Goal: Task Accomplishment & Management: Manage account settings

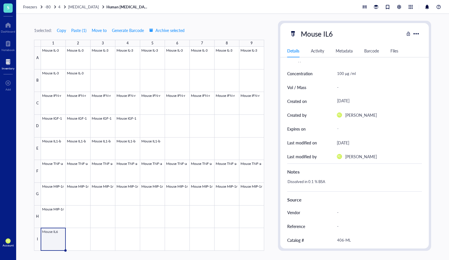
scroll to position [68, 0]
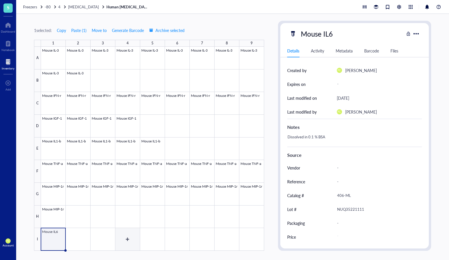
click at [121, 235] on div at bounding box center [152, 149] width 223 height 204
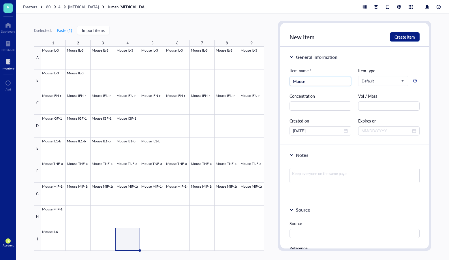
type input "Mouse"
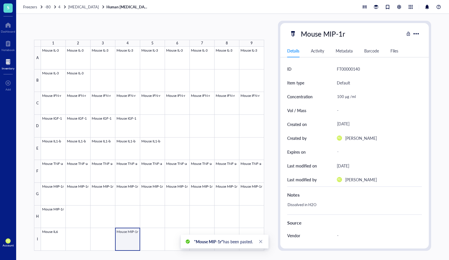
click at [132, 236] on div at bounding box center [152, 149] width 223 height 204
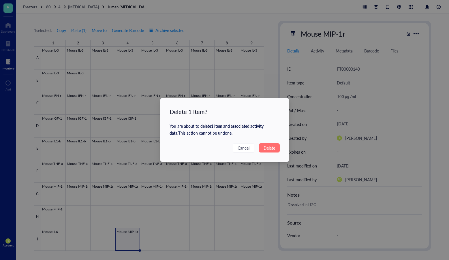
click at [270, 148] on span "Delete" at bounding box center [270, 148] width 12 height 6
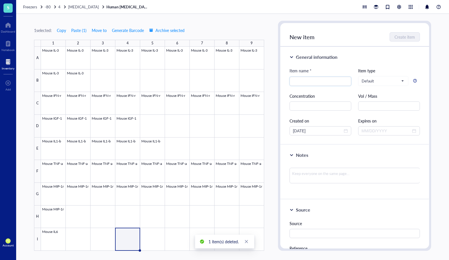
click at [135, 233] on div at bounding box center [152, 149] width 223 height 204
click at [300, 84] on input "search" at bounding box center [320, 81] width 55 height 9
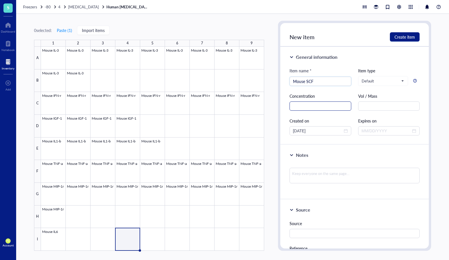
type input "Mouse SCF"
click at [320, 105] on input "text" at bounding box center [321, 106] width 62 height 9
paste input "1000 µg /ml"
type input "1000 µg /ml"
click at [323, 171] on textarea at bounding box center [355, 176] width 130 height 16
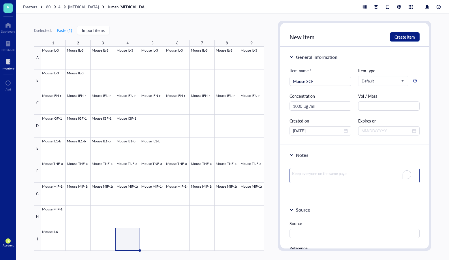
paste textarea "Dissolved in H2O"
type textarea "Dissolved in H2O"
click at [293, 181] on textarea "Dissolved in H2O" at bounding box center [355, 177] width 130 height 18
type textarea "Dissolved in H2O"
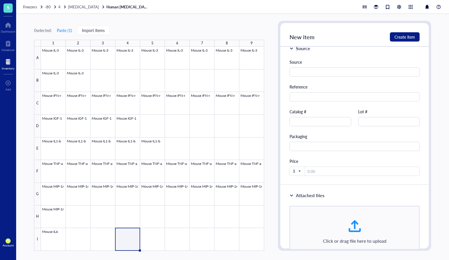
scroll to position [184, 0]
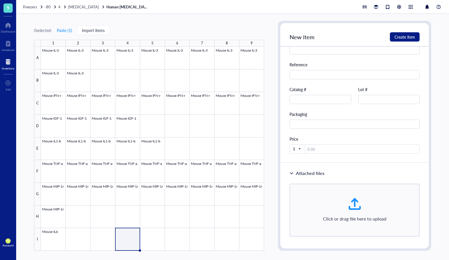
type textarea "Dissolved in H2O"
click at [319, 100] on input "text" at bounding box center [321, 99] width 62 height 9
paste input "250-03"
type input "250-03"
click at [390, 99] on input "text" at bounding box center [389, 99] width 62 height 9
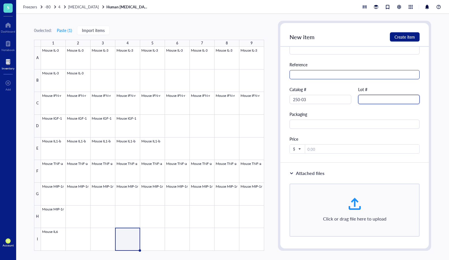
paste input "091878 K0719"
type input "091878 K0719"
click at [339, 71] on input "text" at bounding box center [355, 74] width 130 height 9
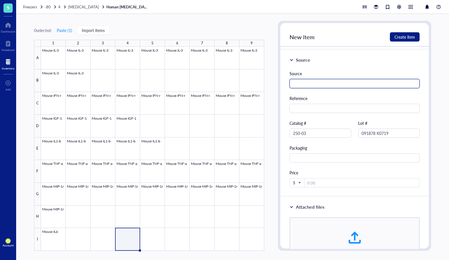
click at [319, 80] on input "text" at bounding box center [355, 83] width 130 height 9
paste input "PeproTech"
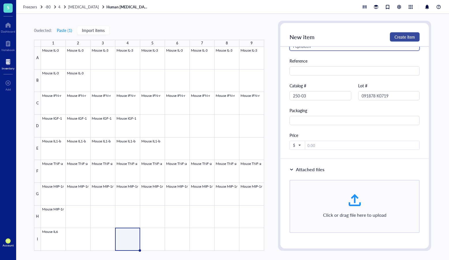
type input "PeproTech"
click at [400, 35] on span "Create item" at bounding box center [405, 37] width 20 height 5
type textarea "Keep everyone on the same page…"
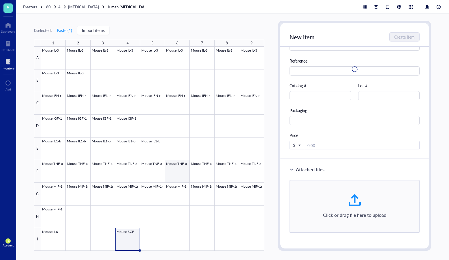
click at [171, 178] on div at bounding box center [152, 149] width 223 height 204
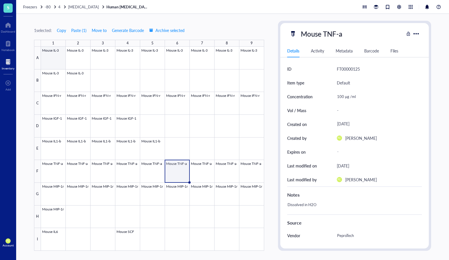
click at [58, 59] on div at bounding box center [152, 149] width 223 height 204
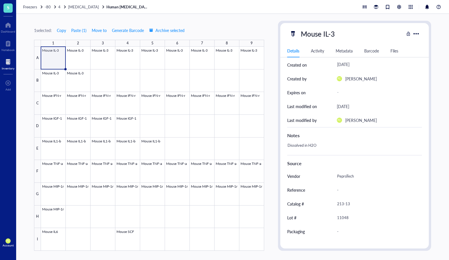
scroll to position [68, 0]
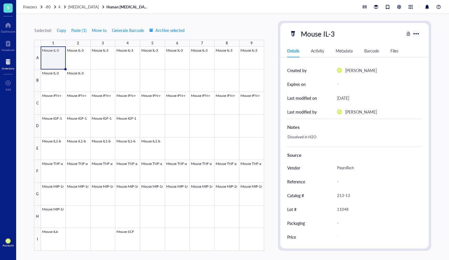
click at [418, 33] on div at bounding box center [416, 33] width 8 height 8
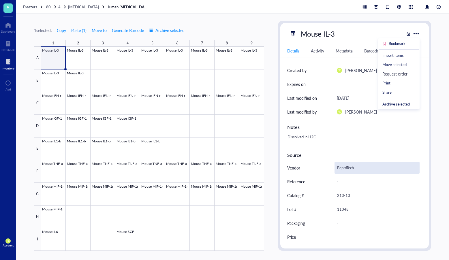
click at [380, 165] on div "PeproTech" at bounding box center [377, 168] width 85 height 12
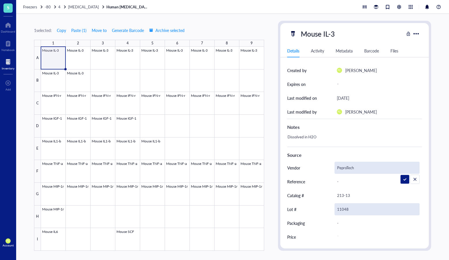
click at [345, 209] on div "11048" at bounding box center [377, 209] width 85 height 12
click at [339, 210] on input "11048" at bounding box center [377, 210] width 85 height 12
click at [364, 207] on input "011048" at bounding box center [377, 210] width 85 height 12
type input "011048 L1918"
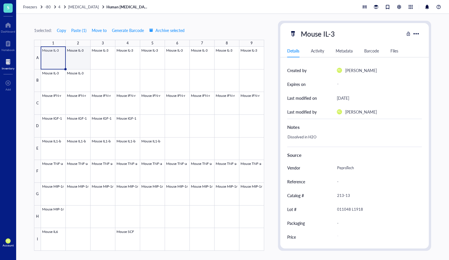
click at [76, 53] on div at bounding box center [152, 149] width 223 height 204
click at [57, 54] on div at bounding box center [152, 149] width 223 height 204
click at [64, 68] on div at bounding box center [152, 149] width 223 height 204
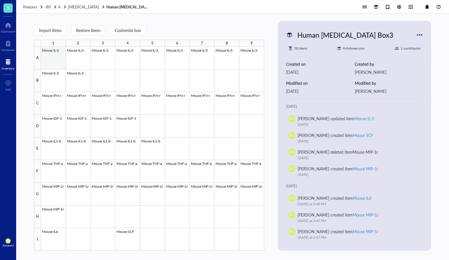
click at [55, 61] on div at bounding box center [152, 149] width 223 height 204
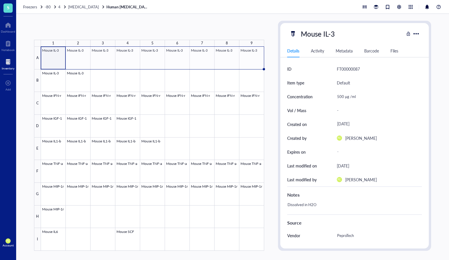
drag, startPoint x: 64, startPoint y: 69, endPoint x: 254, endPoint y: 60, distance: 190.0
click at [0, 0] on div "Mouse IL-3 Mouse IL-3 Mouse IL-3 Mouse IL-3 Mouse IL-3 Mouse IL-3 Mouse IL-3 Mo…" at bounding box center [0, 0] width 0 height 0
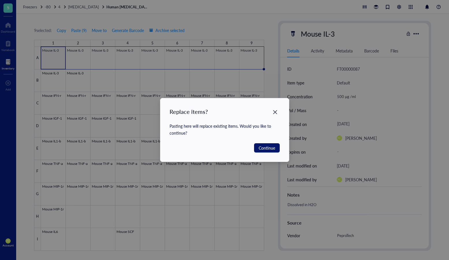
drag, startPoint x: 274, startPoint y: 150, endPoint x: 235, endPoint y: 135, distance: 41.7
click at [274, 150] on span "Continue" at bounding box center [267, 148] width 16 height 6
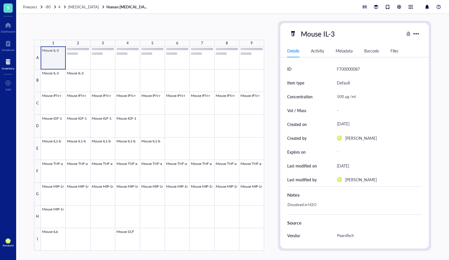
click at [65, 68] on div at bounding box center [152, 149] width 223 height 204
click at [48, 58] on div at bounding box center [152, 149] width 223 height 204
drag, startPoint x: 50, startPoint y: 59, endPoint x: 77, endPoint y: 59, distance: 26.6
click at [77, 59] on div at bounding box center [152, 149] width 223 height 204
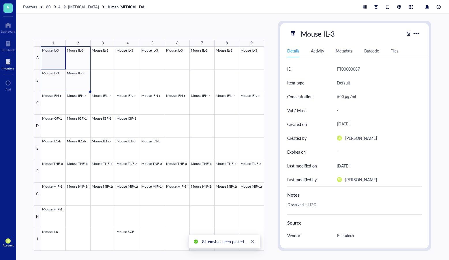
drag, startPoint x: 90, startPoint y: 68, endPoint x: 90, endPoint y: 85, distance: 17.3
click at [0, 0] on div "Mouse IL-3 Mouse IL-3 Mouse IL-3 Mouse IL-3 Mouse IL-3 Mouse IL-3 Mouse IL-3 Mo…" at bounding box center [0, 0] width 0 height 0
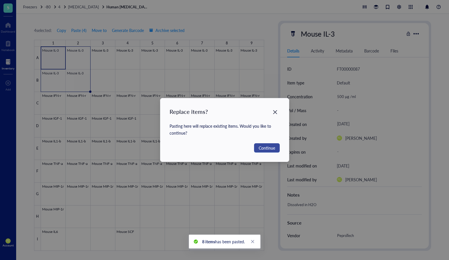
click at [262, 148] on span "Continue" at bounding box center [267, 148] width 16 height 6
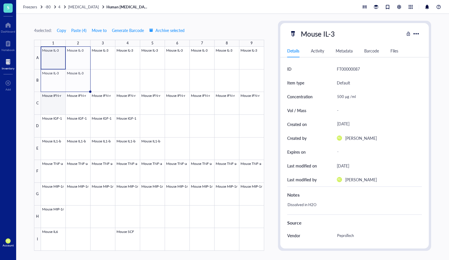
click at [50, 101] on div at bounding box center [152, 149] width 223 height 204
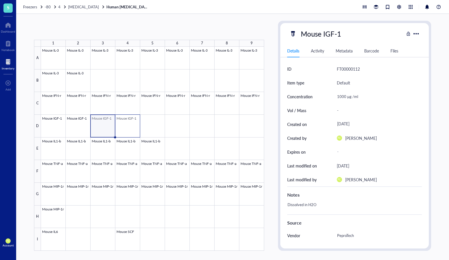
drag, startPoint x: 105, startPoint y: 122, endPoint x: 123, endPoint y: 122, distance: 17.3
click at [123, 122] on div at bounding box center [152, 149] width 223 height 204
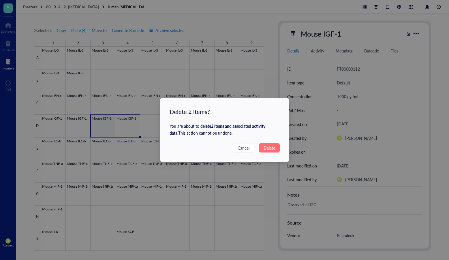
click at [275, 148] on button "Delete" at bounding box center [269, 147] width 21 height 9
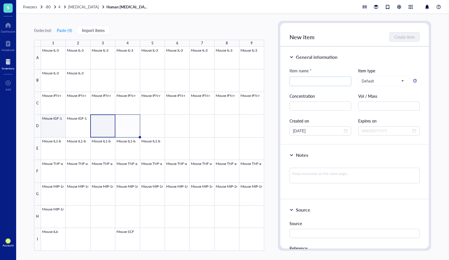
click at [59, 130] on div at bounding box center [152, 149] width 223 height 204
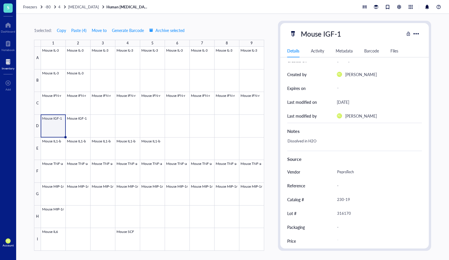
scroll to position [68, 0]
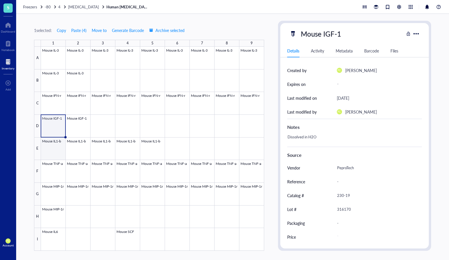
click at [61, 147] on div at bounding box center [152, 149] width 223 height 204
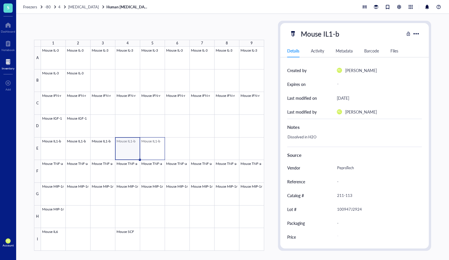
click at [160, 148] on div at bounding box center [152, 149] width 223 height 204
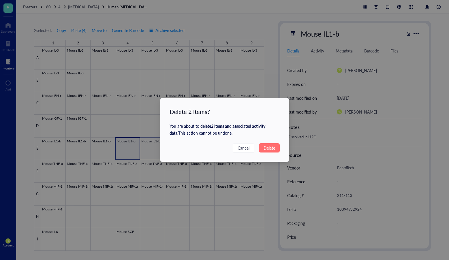
click at [268, 149] on span "Delete" at bounding box center [270, 148] width 12 height 6
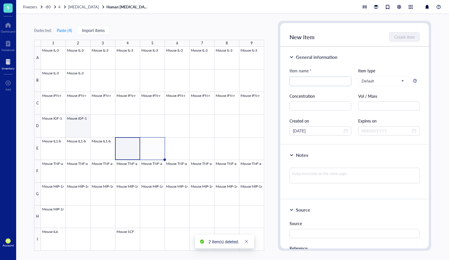
click at [57, 144] on div at bounding box center [152, 149] width 223 height 204
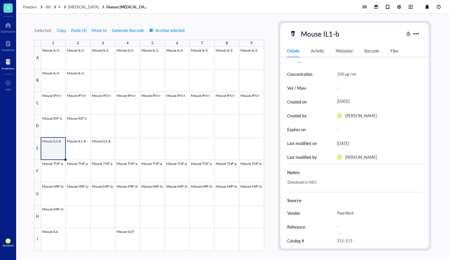
scroll to position [68, 0]
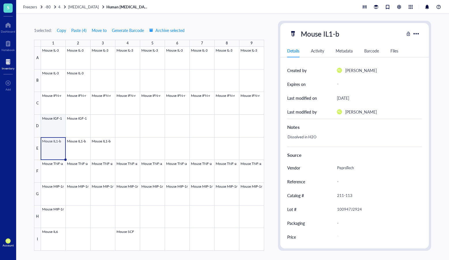
drag, startPoint x: 53, startPoint y: 121, endPoint x: 129, endPoint y: 127, distance: 76.4
click at [53, 121] on div at bounding box center [152, 149] width 223 height 204
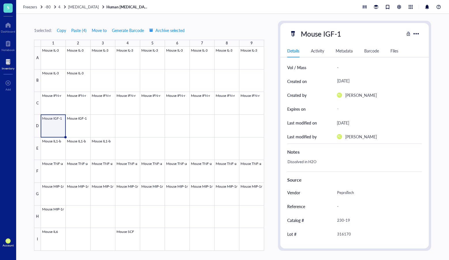
scroll to position [68, 0]
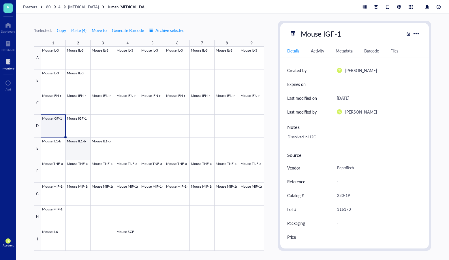
click at [53, 147] on div at bounding box center [152, 149] width 223 height 204
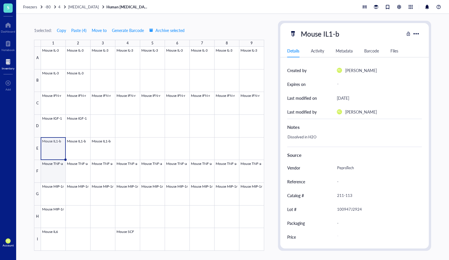
click at [51, 163] on div at bounding box center [152, 149] width 223 height 204
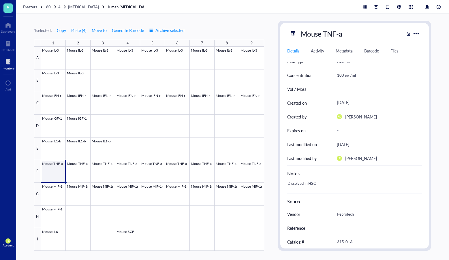
scroll to position [68, 0]
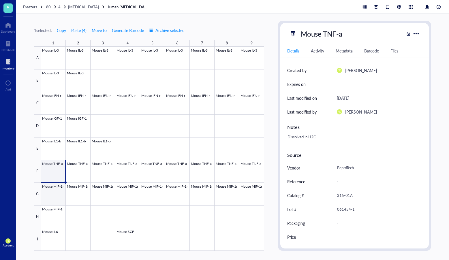
click at [61, 190] on div at bounding box center [152, 149] width 223 height 204
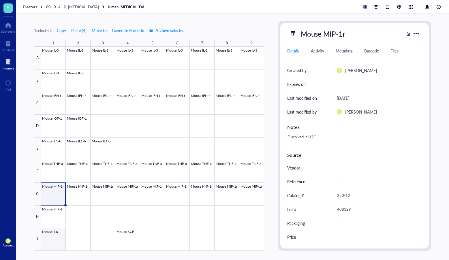
click at [58, 233] on div at bounding box center [152, 149] width 223 height 204
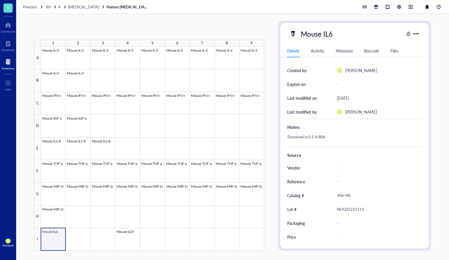
drag, startPoint x: 65, startPoint y: 238, endPoint x: 59, endPoint y: 241, distance: 6.2
click at [59, 241] on div at bounding box center [152, 149] width 223 height 204
click at [418, 33] on div at bounding box center [416, 33] width 8 height 8
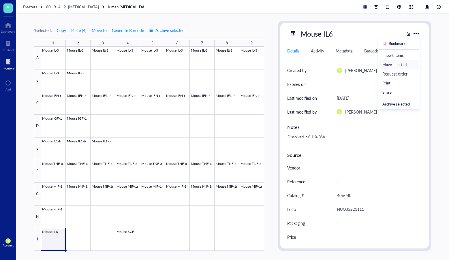
click at [402, 66] on div "Move selected" at bounding box center [395, 64] width 24 height 5
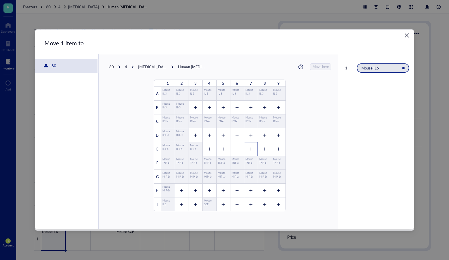
click at [253, 149] on div at bounding box center [251, 149] width 14 height 14
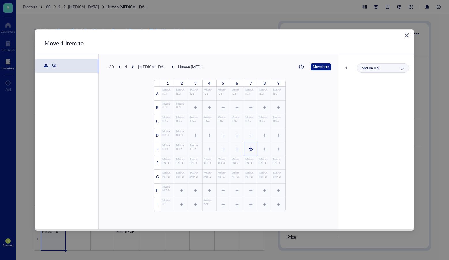
click at [251, 149] on div "1" at bounding box center [251, 149] width 14 height 14
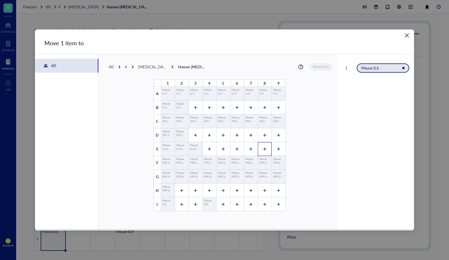
click at [264, 149] on div at bounding box center [265, 149] width 14 height 14
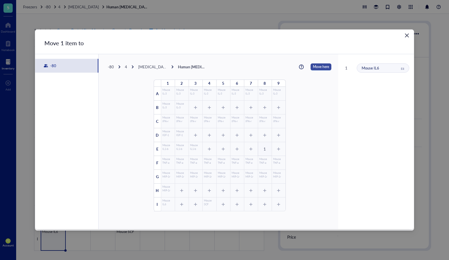
click at [321, 67] on span "Move here" at bounding box center [321, 66] width 16 height 7
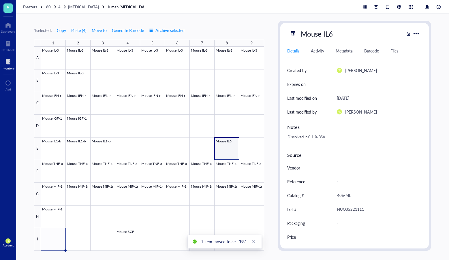
click at [228, 147] on div at bounding box center [152, 149] width 223 height 204
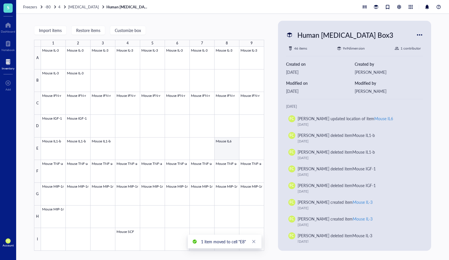
click at [233, 151] on div at bounding box center [152, 149] width 223 height 204
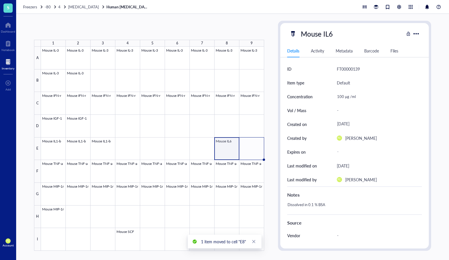
drag, startPoint x: 238, startPoint y: 159, endPoint x: 254, endPoint y: 158, distance: 15.9
click at [0, 0] on div "Mouse IL-3 Mouse IL-3 Mouse IL-3 Mouse IL-3 Mouse IL-3 Mouse IL-3 Mouse IL-3 Mo…" at bounding box center [0, 0] width 0 height 0
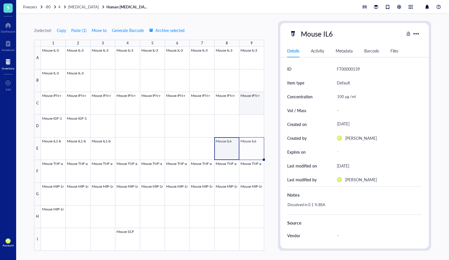
click at [250, 106] on div at bounding box center [152, 149] width 223 height 204
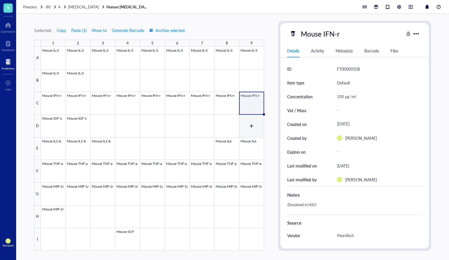
click at [258, 116] on div at bounding box center [152, 149] width 223 height 204
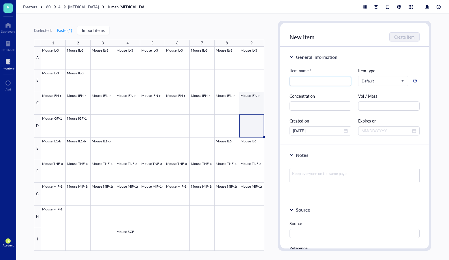
click at [257, 107] on div at bounding box center [152, 149] width 223 height 204
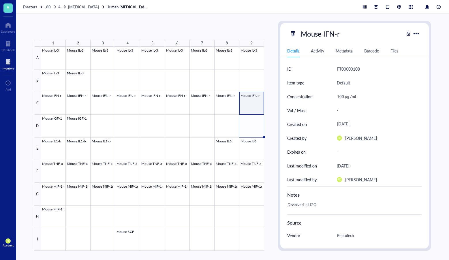
drag, startPoint x: 263, startPoint y: 115, endPoint x: 260, endPoint y: 126, distance: 11.3
click at [0, 0] on div "Mouse IL-3 Mouse IL-3 Mouse IL-3 Mouse IL-3 Mouse IL-3 Mouse IL-3 Mouse IL-3 Mo…" at bounding box center [0, 0] width 0 height 0
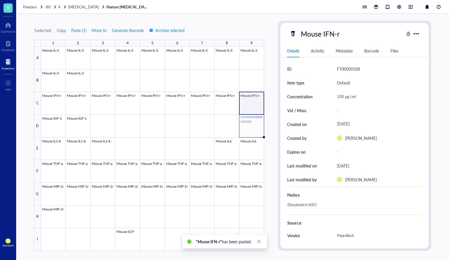
click at [256, 125] on div at bounding box center [152, 149] width 223 height 204
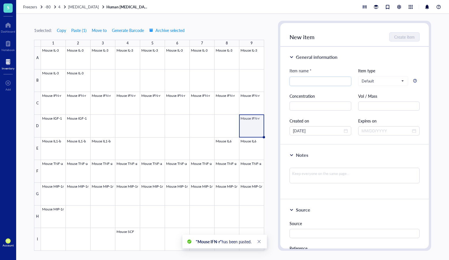
click at [257, 120] on div at bounding box center [152, 149] width 223 height 204
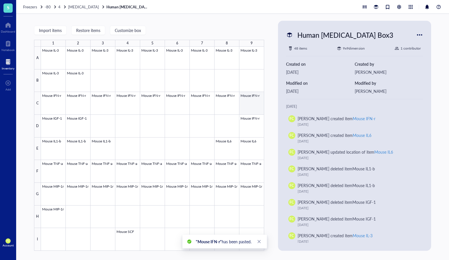
click at [254, 101] on div at bounding box center [152, 149] width 223 height 204
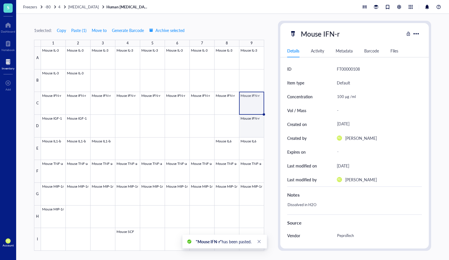
click at [246, 116] on div at bounding box center [152, 149] width 223 height 204
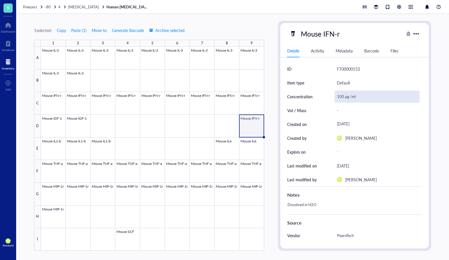
click at [345, 98] on div "100 µg /ml" at bounding box center [377, 97] width 85 height 12
click at [345, 98] on input "100 µg /ml" at bounding box center [377, 97] width 85 height 12
click at [338, 97] on input "100 µg /ml" at bounding box center [377, 97] width 85 height 12
type input "20 µg /ml"
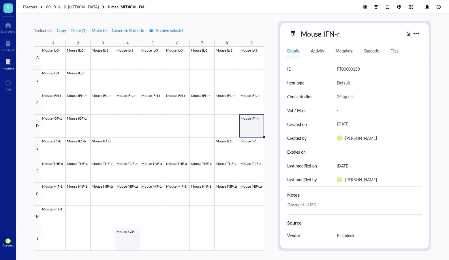
click at [121, 238] on div at bounding box center [152, 149] width 223 height 204
click at [417, 34] on div at bounding box center [416, 33] width 8 height 8
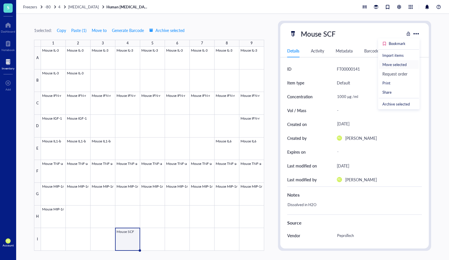
click at [404, 66] on div "Move selected" at bounding box center [395, 64] width 24 height 5
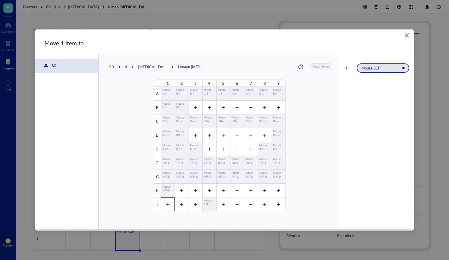
click at [161, 208] on div at bounding box center [168, 205] width 14 height 14
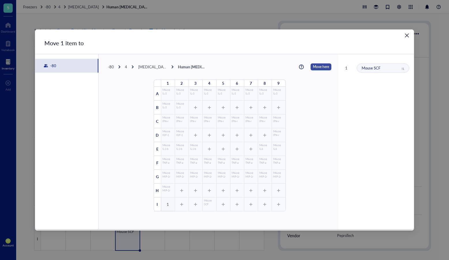
click at [313, 68] on span "Move here" at bounding box center [321, 66] width 16 height 7
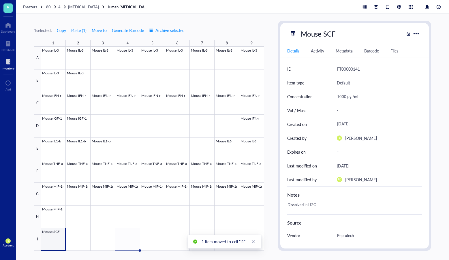
click at [57, 239] on div at bounding box center [152, 149] width 223 height 204
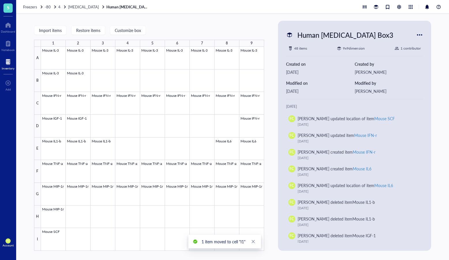
click at [71, 237] on div at bounding box center [152, 149] width 223 height 204
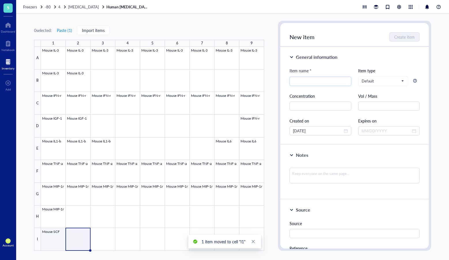
click at [42, 239] on div at bounding box center [152, 149] width 223 height 204
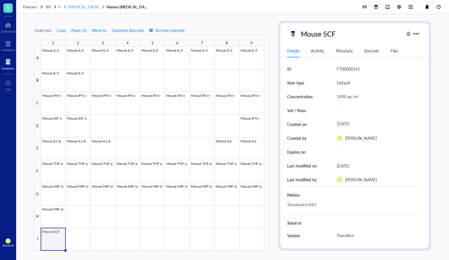
click at [78, 6] on span "[MEDICAL_DATA]" at bounding box center [83, 6] width 31 height 5
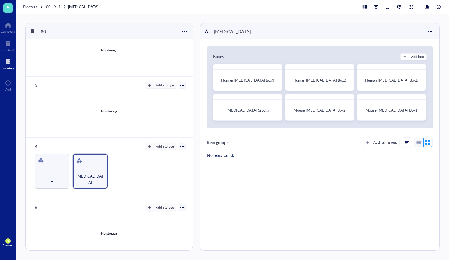
scroll to position [120, 0]
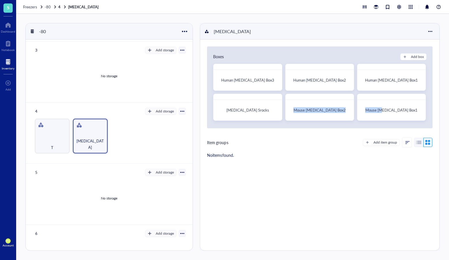
drag, startPoint x: 387, startPoint y: 109, endPoint x: 439, endPoint y: 103, distance: 52.8
click at [332, 104] on div "Human Cytokines Box3 Human Cytokines Box2 Human Cytokines Box1 Cytokines Srocks…" at bounding box center [320, 93] width 214 height 58
click at [398, 106] on div "Mouse [MEDICAL_DATA] Box1" at bounding box center [391, 110] width 63 height 16
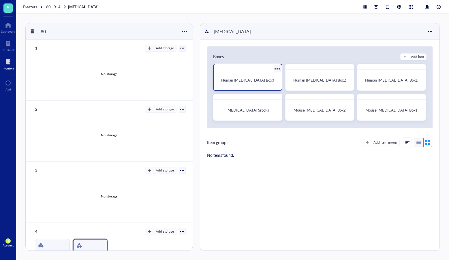
click at [266, 88] on div "Human Cytokines Box3" at bounding box center [247, 80] width 63 height 16
click at [276, 68] on div at bounding box center [277, 69] width 8 height 8
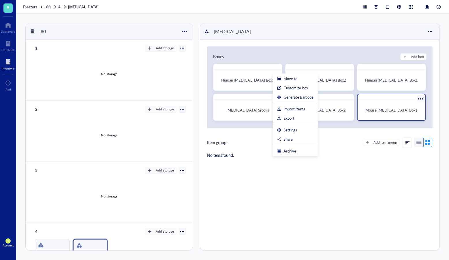
click at [389, 109] on span "Mouse [MEDICAL_DATA] Box1" at bounding box center [392, 109] width 52 height 5
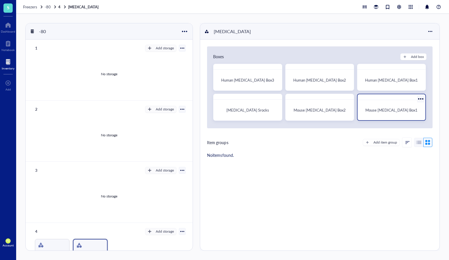
click at [417, 99] on div at bounding box center [421, 99] width 8 height 8
click at [421, 98] on div at bounding box center [421, 99] width 8 height 8
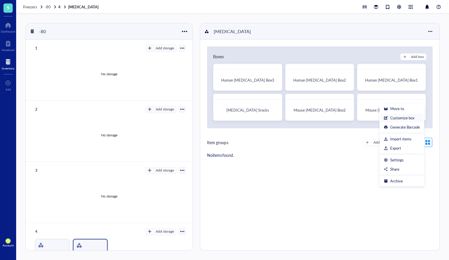
click at [405, 118] on div "Customize box" at bounding box center [402, 117] width 24 height 5
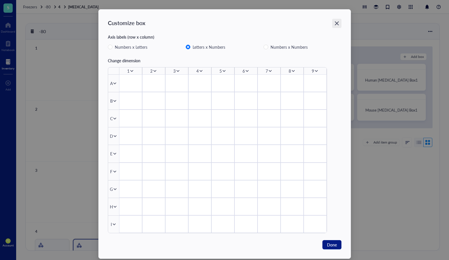
click at [336, 24] on icon "Close" at bounding box center [337, 23] width 4 height 4
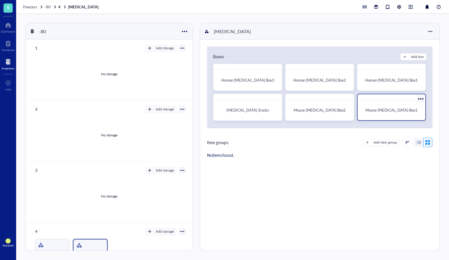
click at [419, 97] on div at bounding box center [421, 99] width 8 height 8
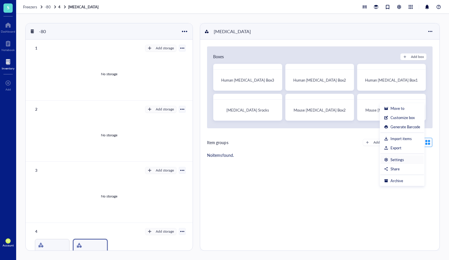
click at [405, 162] on div "Settings" at bounding box center [402, 159] width 36 height 5
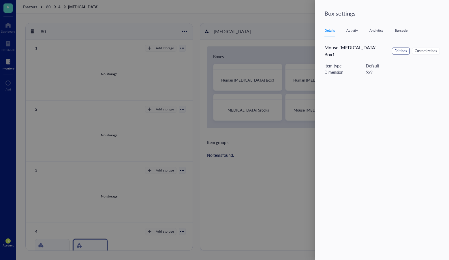
click at [397, 48] on span "Edit box" at bounding box center [401, 50] width 13 height 5
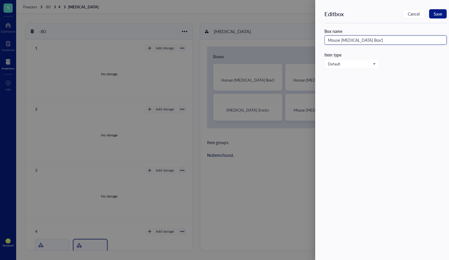
click at [371, 41] on input "Mouse [MEDICAL_DATA] Box1" at bounding box center [386, 39] width 122 height 9
type input "Mouse [MEDICAL_DATA] Box"
click at [433, 10] on button "Save" at bounding box center [438, 13] width 18 height 9
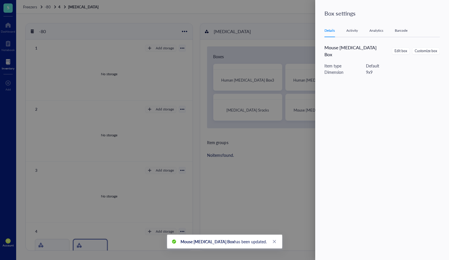
click at [349, 49] on span "Mouse [MEDICAL_DATA] Box" at bounding box center [351, 51] width 52 height 14
copy div "Mouse Cytokines Box Edit box Customize box"
click at [251, 78] on div at bounding box center [224, 130] width 449 height 260
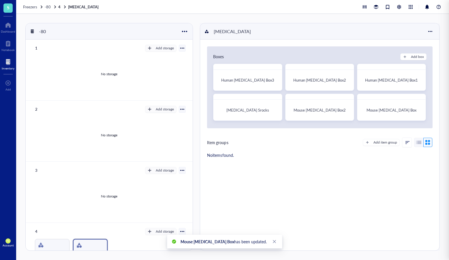
click at [265, 75] on div at bounding box center [224, 130] width 449 height 260
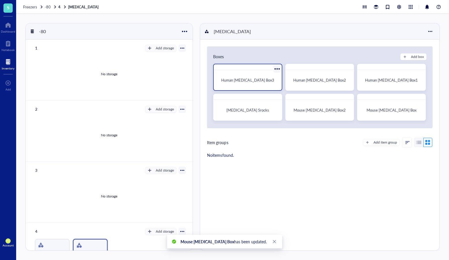
click at [276, 69] on div at bounding box center [277, 69] width 8 height 8
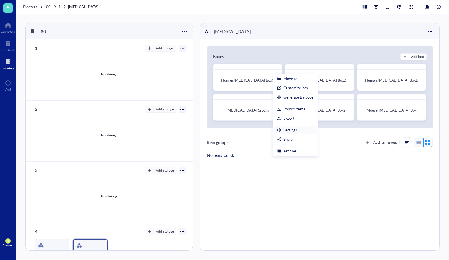
click at [292, 128] on div "Settings" at bounding box center [291, 130] width 14 height 5
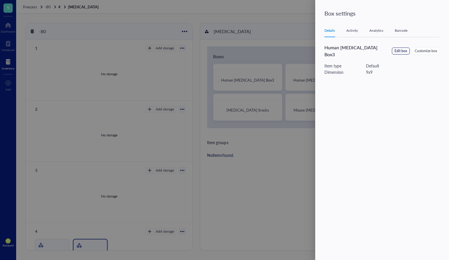
click at [401, 48] on span "Edit box" at bounding box center [401, 50] width 13 height 5
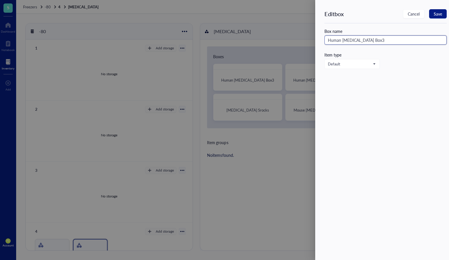
drag, startPoint x: 373, startPoint y: 41, endPoint x: 311, endPoint y: 41, distance: 62.0
click at [311, 41] on div "Edit box Cancel Save Box name Human Cytokines Box3 Item type Default" at bounding box center [224, 130] width 449 height 260
paste input "Mouse [MEDICAL_DATA] Box"
type input "Mouse [MEDICAL_DATA] Box 1"
click at [436, 18] on button "Save" at bounding box center [438, 13] width 18 height 9
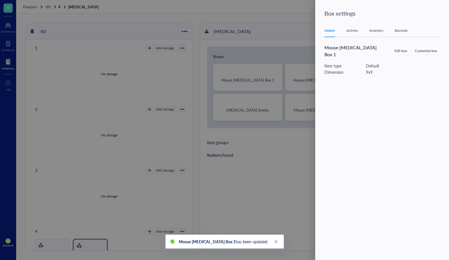
click at [279, 90] on div at bounding box center [224, 130] width 449 height 260
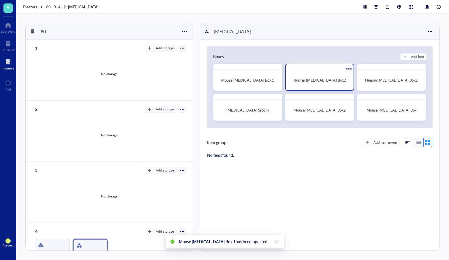
click at [347, 70] on div at bounding box center [349, 69] width 8 height 8
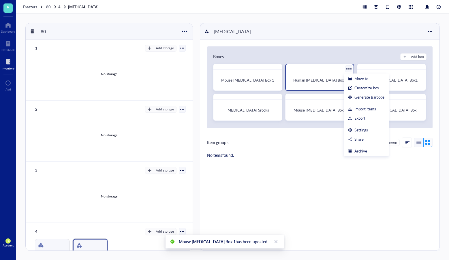
click at [317, 83] on div "Human [MEDICAL_DATA] Box2" at bounding box center [320, 80] width 59 height 6
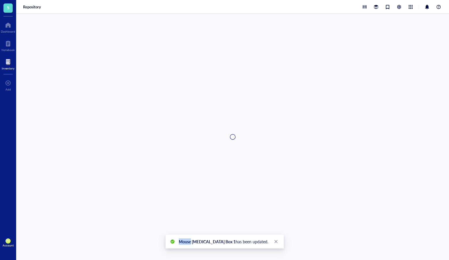
click at [317, 83] on div at bounding box center [232, 137] width 433 height 246
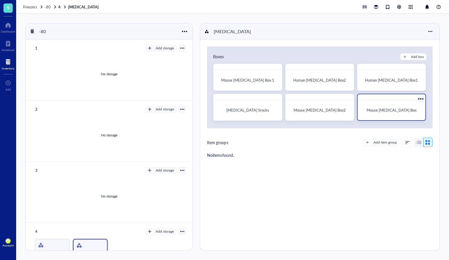
click at [420, 100] on div at bounding box center [421, 99] width 8 height 8
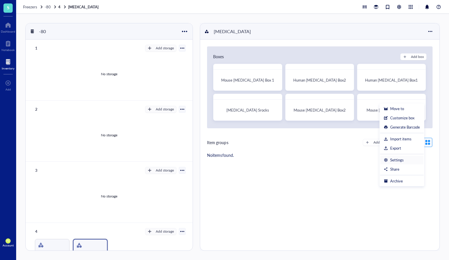
click at [401, 160] on div "Settings" at bounding box center [402, 160] width 36 height 5
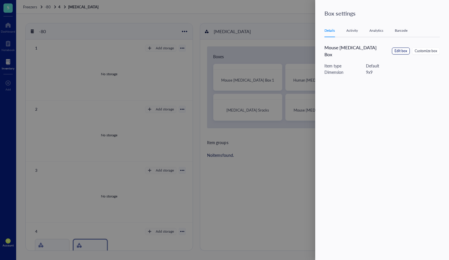
click at [399, 48] on span "Edit box" at bounding box center [401, 50] width 13 height 5
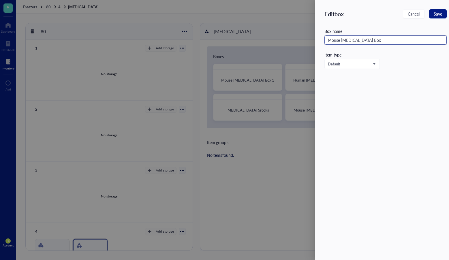
click at [341, 40] on input "Mouse [MEDICAL_DATA] Box" at bounding box center [386, 39] width 122 height 9
paste input "text"
click at [338, 41] on input "Mouse Cytokines Box 3" at bounding box center [386, 39] width 122 height 9
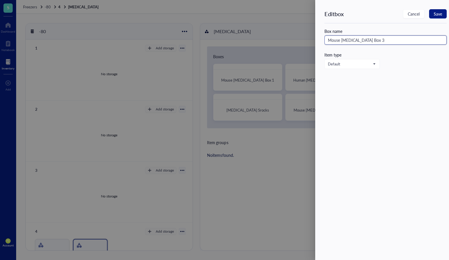
click at [338, 41] on input "Mouse Cytokines Box 3" at bounding box center [386, 39] width 122 height 9
type input "Human [MEDICAL_DATA] Box 3"
click at [443, 13] on button "Save" at bounding box center [438, 13] width 18 height 9
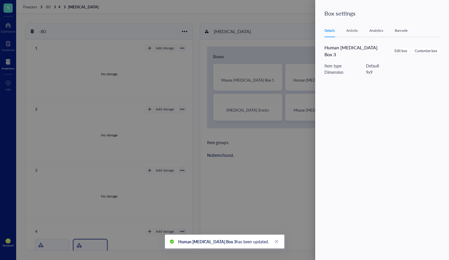
click at [228, 124] on div at bounding box center [224, 130] width 449 height 260
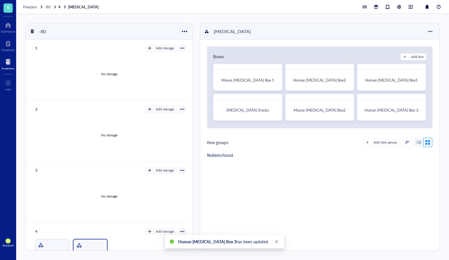
click at [303, 56] on div "Boxes Add box" at bounding box center [320, 56] width 214 height 7
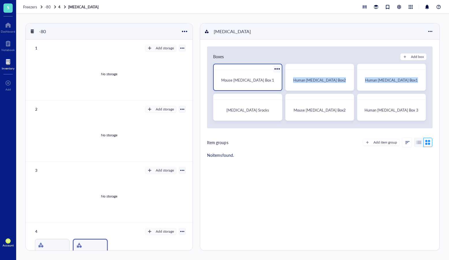
drag, startPoint x: 308, startPoint y: 76, endPoint x: 267, endPoint y: 89, distance: 42.1
click at [274, 96] on div "Mouse Cytokines Box 1 Human Cytokines Box2 Human Cytokines Box1 Cytokines Srock…" at bounding box center [320, 93] width 214 height 58
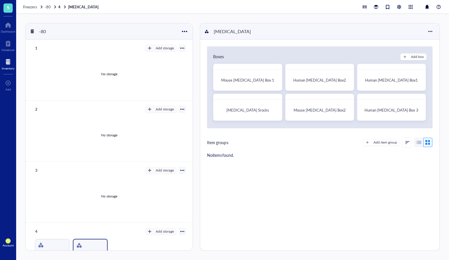
click at [217, 55] on div "Boxes" at bounding box center [218, 56] width 11 height 7
click at [431, 32] on div at bounding box center [430, 31] width 9 height 9
click at [422, 41] on div "Settings" at bounding box center [411, 42] width 39 height 5
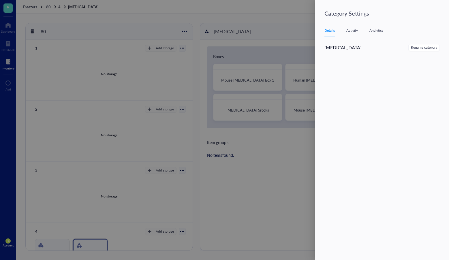
click at [298, 57] on div at bounding box center [224, 130] width 449 height 260
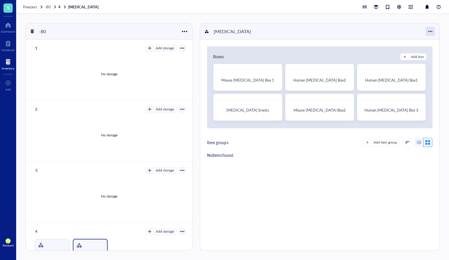
click at [433, 34] on div at bounding box center [430, 31] width 9 height 9
click at [416, 62] on div "Restore Item Group" at bounding box center [414, 60] width 33 height 5
click at [222, 57] on div "Boxes" at bounding box center [218, 56] width 11 height 7
drag, startPoint x: 396, startPoint y: 69, endPoint x: 362, endPoint y: 68, distance: 33.2
click at [316, 72] on div "Mouse Cytokines Box 1 Human Cytokines Box2 Human Cytokines Box1 Cytokines Srock…" at bounding box center [320, 93] width 214 height 58
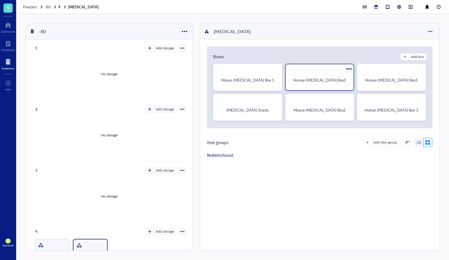
click at [347, 69] on div at bounding box center [349, 69] width 8 height 8
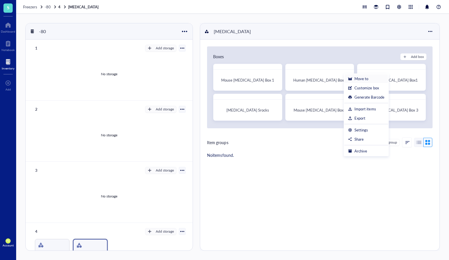
click at [367, 79] on div "Move to" at bounding box center [362, 78] width 14 height 5
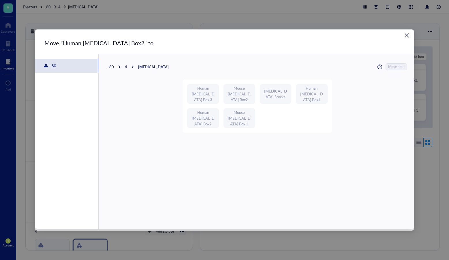
click at [218, 96] on div "Human [MEDICAL_DATA] Box 3" at bounding box center [203, 94] width 32 height 20
click at [242, 107] on div "Human Cytokines Box 3 Mouse Cytokines Box2 Cytokines Srocks Human Cytokines Box…" at bounding box center [258, 106] width 150 height 53
click at [243, 115] on div "Mouse [MEDICAL_DATA] Box 1" at bounding box center [239, 118] width 25 height 17
drag, startPoint x: 243, startPoint y: 115, endPoint x: 397, endPoint y: 55, distance: 165.8
click at [247, 114] on div "Mouse [MEDICAL_DATA] Box 1" at bounding box center [239, 118] width 25 height 17
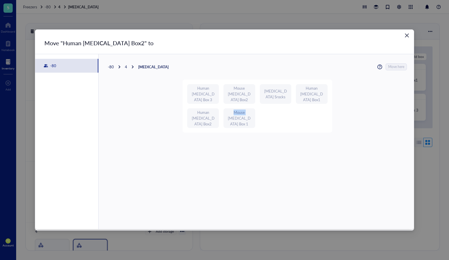
click at [407, 34] on icon "Close" at bounding box center [407, 35] width 5 height 5
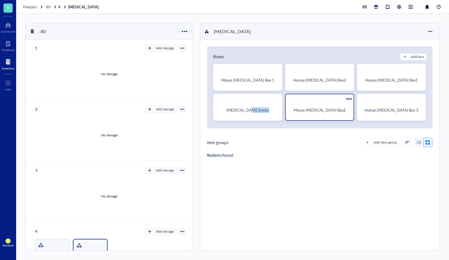
drag, startPoint x: 253, startPoint y: 109, endPoint x: 341, endPoint y: 104, distance: 88.1
click at [335, 105] on div "Mouse Cytokines Box 1 Human Cytokines Box2 Human Cytokines Box1 Cytokines Srock…" at bounding box center [320, 93] width 214 height 58
drag, startPoint x: 393, startPoint y: 98, endPoint x: 349, endPoint y: 98, distance: 44.7
click at [338, 99] on div "Mouse Cytokines Box 1 Human Cytokines Box2 Human Cytokines Box1 Cytokines Srock…" at bounding box center [320, 93] width 214 height 58
click at [314, 96] on div at bounding box center [320, 97] width 68 height 6
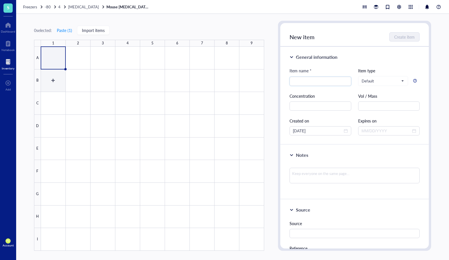
click at [51, 76] on div at bounding box center [152, 149] width 223 height 204
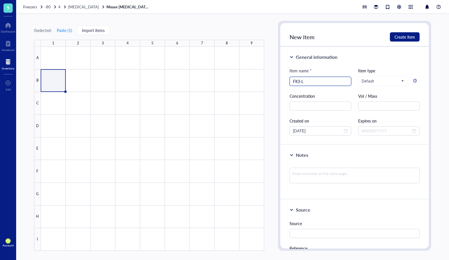
scroll to position [9, 0]
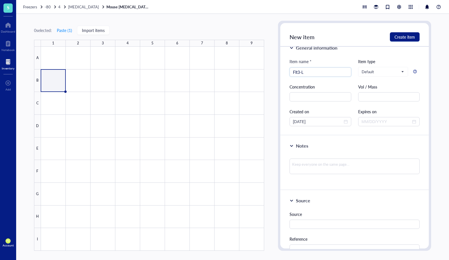
type input "Flt3-L"
click at [326, 97] on input "text" at bounding box center [321, 96] width 62 height 9
paste input "100 µg /ml"
type input "100 µg /ml"
click at [317, 160] on textarea at bounding box center [355, 167] width 130 height 16
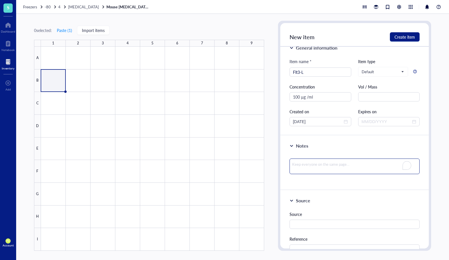
paste textarea "Dissolved in H2O"
type textarea "Dissolved in H2O"
click at [292, 171] on textarea "Dissolved in H2O" at bounding box center [355, 168] width 130 height 18
type textarea "Dissolved in H2O"
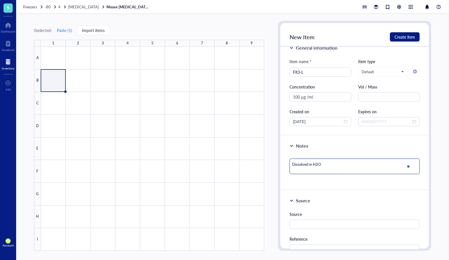
type textarea "Dissolved in H2O"
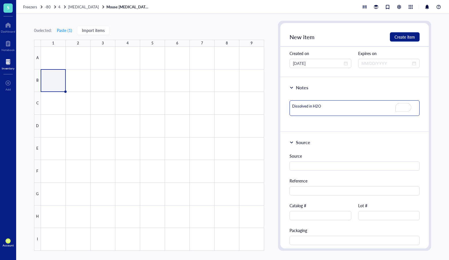
scroll to position [68, 0]
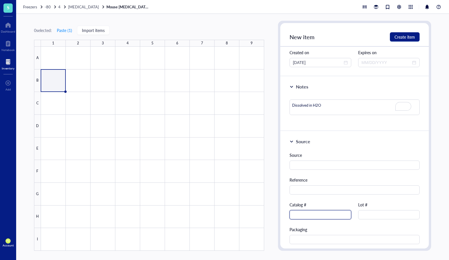
click at [313, 214] on input "text" at bounding box center [321, 214] width 62 height 9
paste input "250-31L"
type input "250-31L"
drag, startPoint x: 375, startPoint y: 215, endPoint x: 393, endPoint y: 206, distance: 19.5
click at [375, 215] on input "text" at bounding box center [389, 214] width 62 height 9
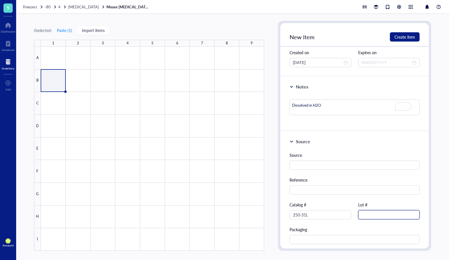
paste input "0518352 K92918"
type input "0518352 K92918"
click at [301, 160] on div "Source" at bounding box center [355, 161] width 130 height 18
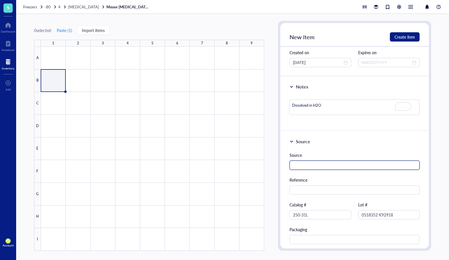
click at [302, 164] on input "text" at bounding box center [355, 165] width 130 height 9
paste input "PeproTech"
type input "PeproTech"
click at [111, 96] on div at bounding box center [152, 149] width 223 height 204
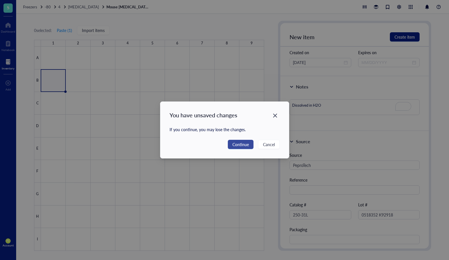
click at [233, 144] on span "Continue" at bounding box center [241, 144] width 16 height 6
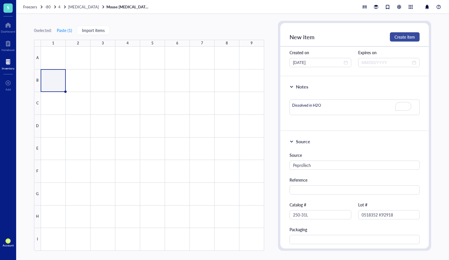
click at [401, 38] on span "Create item" at bounding box center [405, 37] width 20 height 5
type textarea "Keep everyone on the same page…"
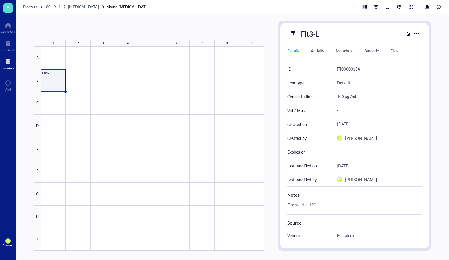
drag, startPoint x: 65, startPoint y: 91, endPoint x: 55, endPoint y: 89, distance: 10.6
click at [0, 0] on div "Flt3-L" at bounding box center [0, 0] width 0 height 0
click at [56, 83] on div at bounding box center [152, 149] width 223 height 204
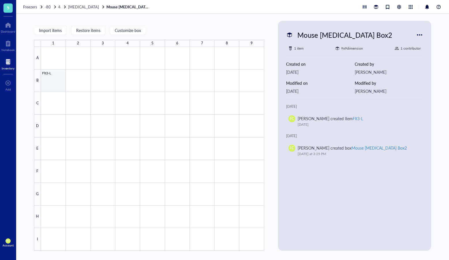
click at [52, 81] on div at bounding box center [152, 149] width 223 height 204
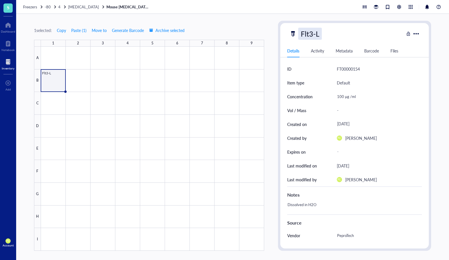
click at [313, 35] on div "Flt3-L" at bounding box center [310, 34] width 24 height 12
click at [300, 35] on input "Flt3-L" at bounding box center [315, 34] width 32 height 12
type input "Mouse Flt3-L"
click at [139, 96] on div at bounding box center [152, 149] width 223 height 204
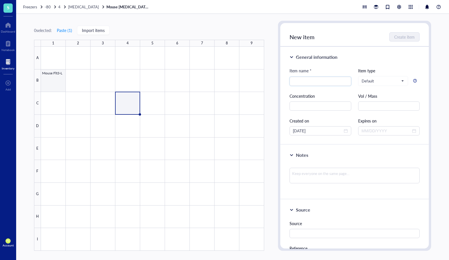
click at [56, 87] on div at bounding box center [152, 149] width 223 height 204
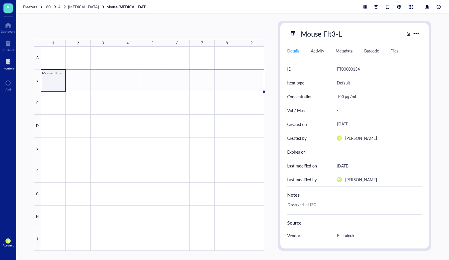
drag, startPoint x: 65, startPoint y: 92, endPoint x: 248, endPoint y: 89, distance: 183.8
click at [0, 0] on div "Mouse Flt3-L" at bounding box center [0, 0] width 0 height 0
click at [50, 87] on div at bounding box center [152, 149] width 223 height 204
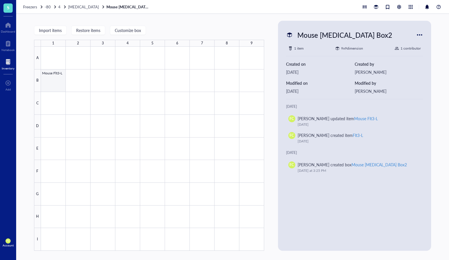
click at [63, 89] on div at bounding box center [152, 149] width 223 height 204
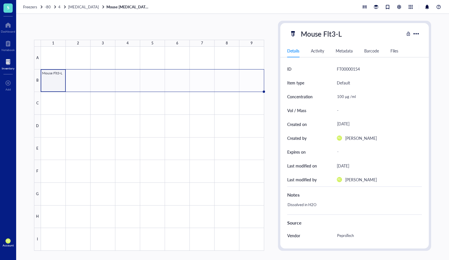
drag, startPoint x: 65, startPoint y: 92, endPoint x: 251, endPoint y: 83, distance: 185.4
click at [0, 0] on div "Mouse Flt3-L" at bounding box center [0, 0] width 0 height 0
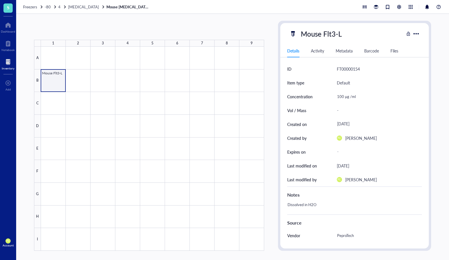
click at [55, 84] on div at bounding box center [152, 149] width 223 height 204
drag, startPoint x: 57, startPoint y: 82, endPoint x: 200, endPoint y: 79, distance: 143.2
click at [200, 79] on div at bounding box center [152, 149] width 223 height 204
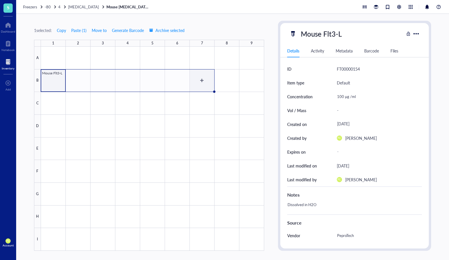
click at [206, 80] on div at bounding box center [152, 149] width 223 height 204
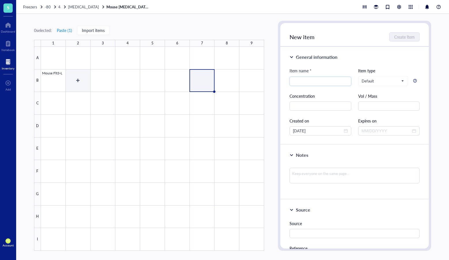
drag, startPoint x: 69, startPoint y: 84, endPoint x: 57, endPoint y: 84, distance: 11.8
click at [69, 84] on div at bounding box center [152, 149] width 223 height 204
click at [57, 84] on div at bounding box center [152, 149] width 223 height 204
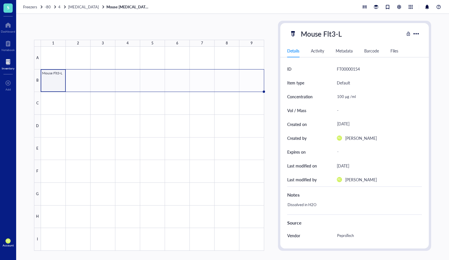
drag, startPoint x: 64, startPoint y: 91, endPoint x: 244, endPoint y: 80, distance: 180.4
click at [0, 0] on div "Mouse Flt3-L" at bounding box center [0, 0] width 0 height 0
click at [83, 30] on button "Paste ( 1 )" at bounding box center [79, 30] width 16 height 9
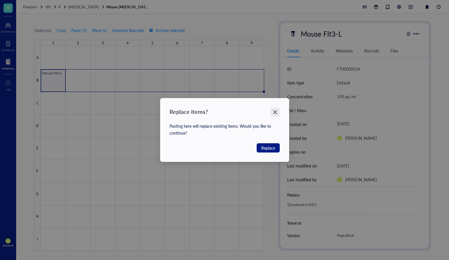
click at [276, 110] on icon "Close" at bounding box center [274, 112] width 5 height 5
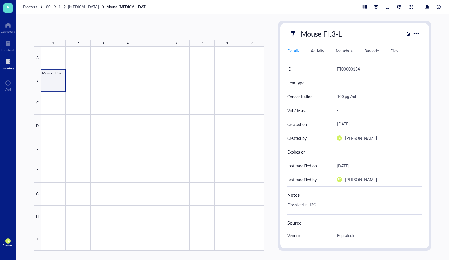
click at [58, 87] on div at bounding box center [152, 149] width 223 height 204
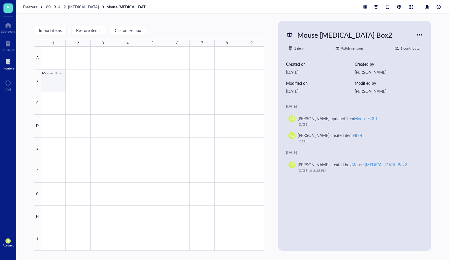
click at [61, 86] on div at bounding box center [152, 149] width 223 height 204
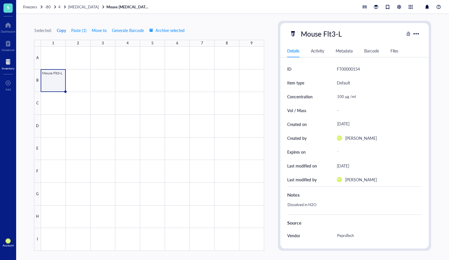
click at [59, 29] on span "Copy" at bounding box center [61, 30] width 9 height 5
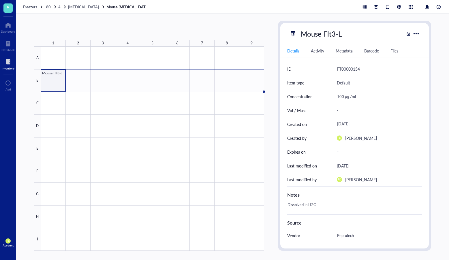
drag, startPoint x: 65, startPoint y: 91, endPoint x: 252, endPoint y: 85, distance: 187.7
click at [0, 0] on div "Mouse Flt3-L" at bounding box center [0, 0] width 0 height 0
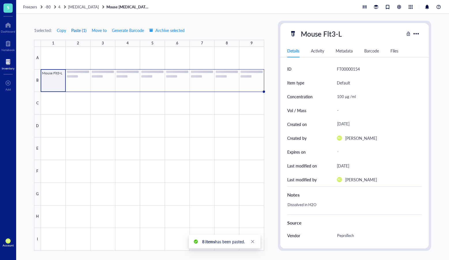
click at [79, 31] on button "Paste ( 1 )" at bounding box center [79, 30] width 16 height 9
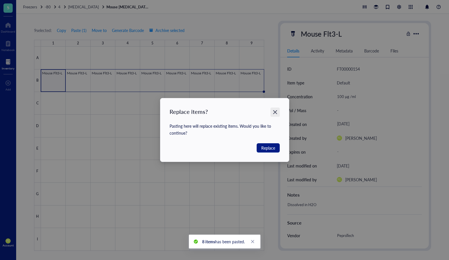
click at [276, 112] on icon "Close" at bounding box center [275, 112] width 4 height 4
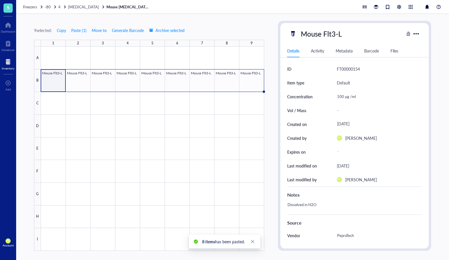
click at [38, 93] on div "C" at bounding box center [37, 103] width 7 height 23
click at [53, 88] on div at bounding box center [152, 149] width 223 height 204
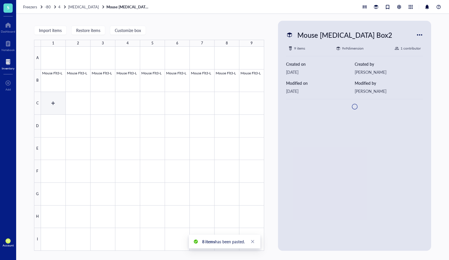
click at [58, 105] on div at bounding box center [152, 149] width 223 height 204
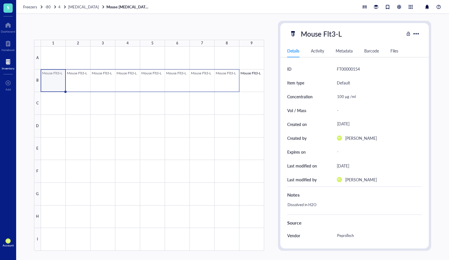
drag, startPoint x: 60, startPoint y: 89, endPoint x: 217, endPoint y: 80, distance: 156.6
click at [217, 80] on div at bounding box center [152, 149] width 223 height 204
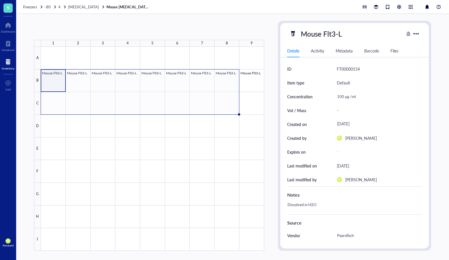
drag, startPoint x: 239, startPoint y: 91, endPoint x: 238, endPoint y: 104, distance: 12.7
click at [0, 0] on div "Mouse Flt3-L Mouse Flt3-L Mouse Flt3-L Mouse Flt3-L Mouse Flt3-L Mouse Flt3-L M…" at bounding box center [0, 0] width 0 height 0
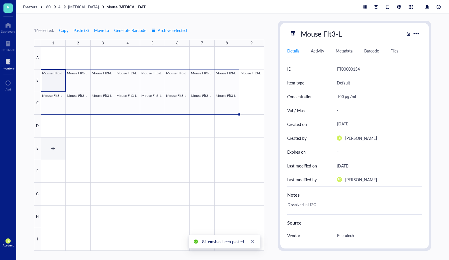
click at [45, 151] on div at bounding box center [152, 149] width 223 height 204
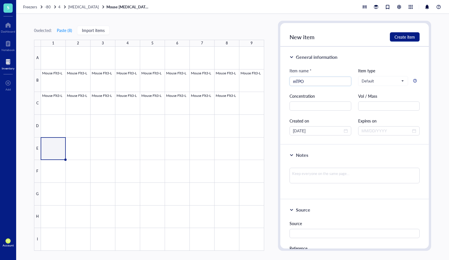
type input "mTPO"
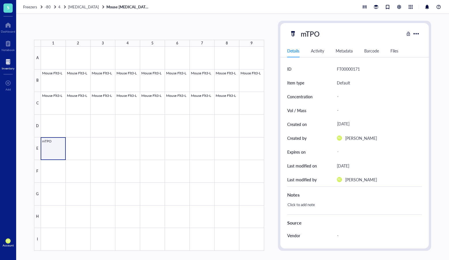
click at [52, 150] on div at bounding box center [152, 149] width 223 height 204
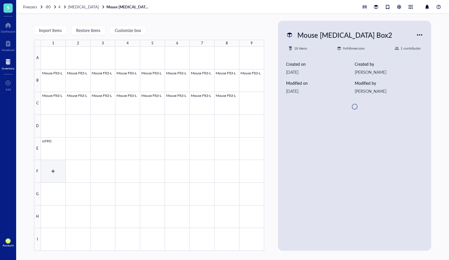
click at [65, 161] on div at bounding box center [152, 149] width 223 height 204
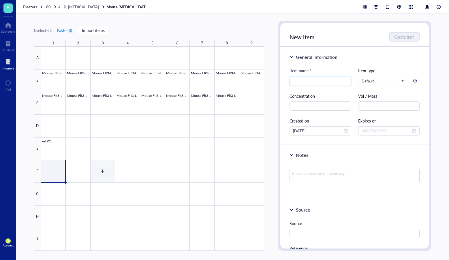
click at [102, 169] on div at bounding box center [152, 149] width 223 height 204
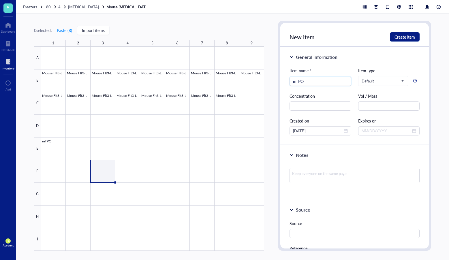
type input "mTPO"
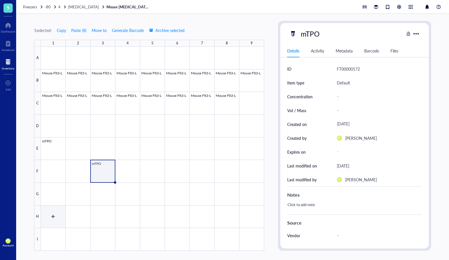
click at [50, 216] on div at bounding box center [152, 149] width 223 height 204
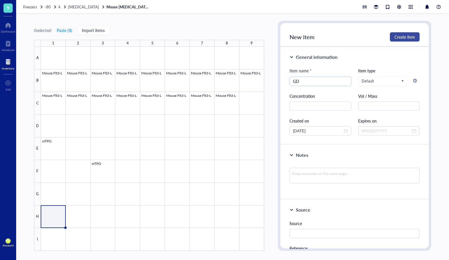
type input "GD"
click at [411, 38] on span "Create item" at bounding box center [405, 37] width 20 height 5
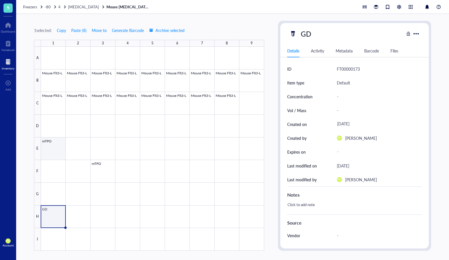
click at [53, 145] on div at bounding box center [152, 149] width 223 height 204
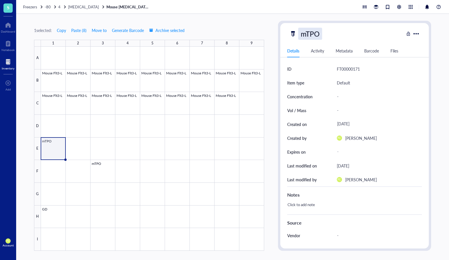
click at [313, 34] on div "mTPO" at bounding box center [310, 34] width 24 height 12
click at [305, 34] on input "mTPO" at bounding box center [311, 34] width 24 height 12
click at [307, 34] on input "mTPO" at bounding box center [311, 34] width 24 height 12
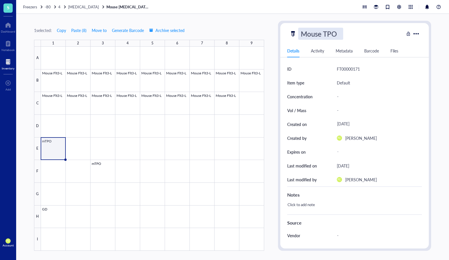
type input "Mouse TPO"
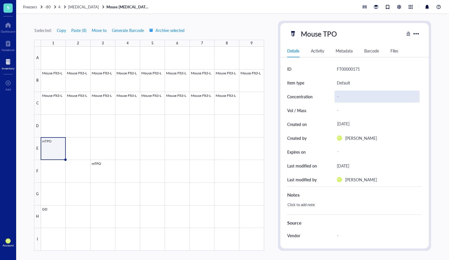
click at [350, 96] on div "-" at bounding box center [377, 97] width 85 height 12
click at [363, 95] on div "-" at bounding box center [377, 97] width 85 height 12
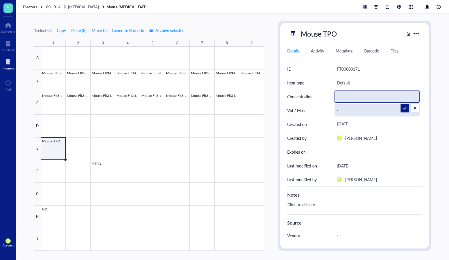
paste input "250 µg /ml"
type input "250 µg /ml"
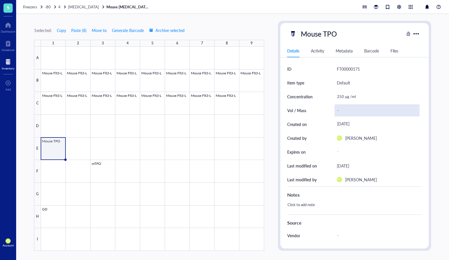
click at [358, 112] on div "-" at bounding box center [377, 110] width 85 height 12
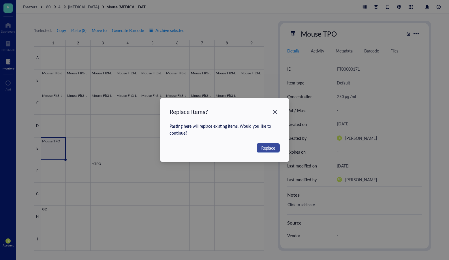
click at [273, 147] on span "Replace" at bounding box center [268, 148] width 14 height 6
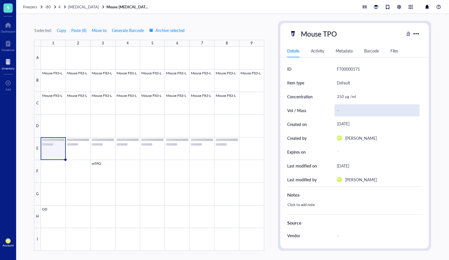
click at [380, 113] on div "-" at bounding box center [377, 110] width 85 height 12
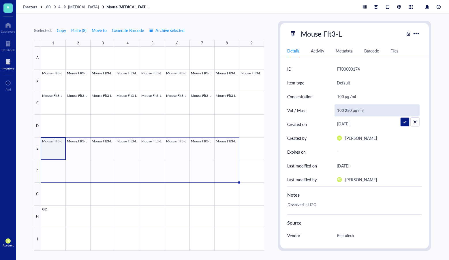
click at [351, 111] on input "100 250 µg /ml" at bounding box center [377, 111] width 85 height 12
click at [347, 111] on input "100 µg /ml" at bounding box center [377, 111] width 85 height 12
drag, startPoint x: 346, startPoint y: 111, endPoint x: 349, endPoint y: 111, distance: 3.2
click at [346, 112] on input "100 µg /ml" at bounding box center [377, 111] width 85 height 12
click at [356, 111] on input "100 µg /ml" at bounding box center [377, 111] width 85 height 12
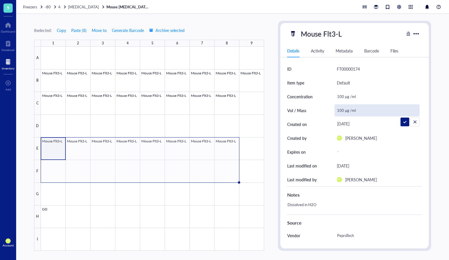
click at [355, 111] on input "100 µg /ml" at bounding box center [377, 111] width 85 height 12
type input "100 µl"
click at [444, 168] on div "8 selected: Copy Paste ( 8 ) Move to Generate Barcode Archive selected 1 2 3 4 …" at bounding box center [232, 137] width 433 height 246
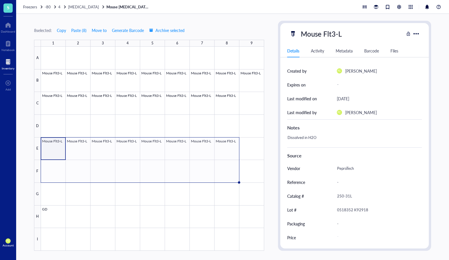
scroll to position [68, 0]
click at [176, 165] on div at bounding box center [152, 149] width 223 height 204
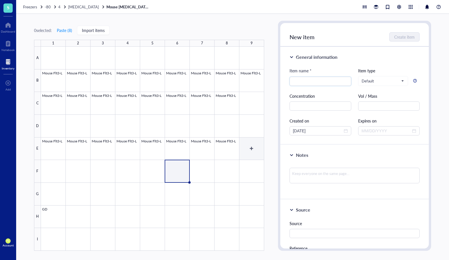
click at [243, 156] on div at bounding box center [152, 149] width 223 height 204
click at [48, 153] on div at bounding box center [152, 149] width 223 height 204
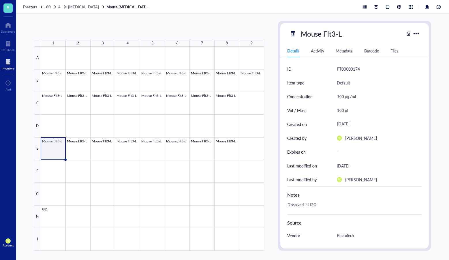
drag, startPoint x: 65, startPoint y: 160, endPoint x: 58, endPoint y: 156, distance: 8.0
click at [0, 0] on div "Mouse Flt3-L Mouse Flt3-L Mouse Flt3-L Mouse Flt3-L Mouse Flt3-L Mouse Flt3-L M…" at bounding box center [0, 0] width 0 height 0
click at [59, 153] on div at bounding box center [152, 149] width 223 height 204
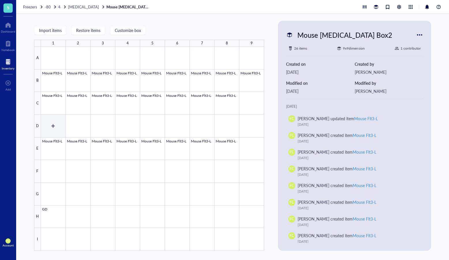
click at [59, 139] on div at bounding box center [152, 149] width 223 height 204
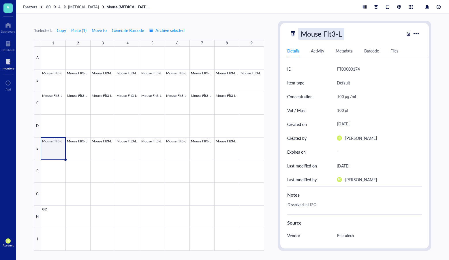
click at [332, 34] on div "Mouse Flt3-L" at bounding box center [321, 34] width 46 height 12
click at [332, 34] on input "Mouse Flt3-L" at bounding box center [327, 34] width 57 height 12
drag, startPoint x: 343, startPoint y: 34, endPoint x: 324, endPoint y: 35, distance: 19.1
click at [324, 35] on input "Mouse Flt3-L" at bounding box center [327, 34] width 57 height 12
type input "Mouse TPO"
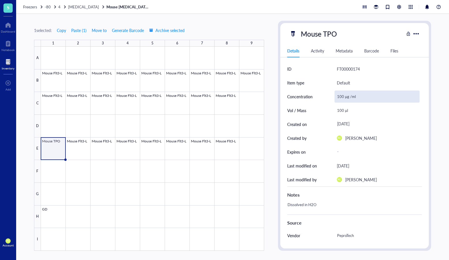
click at [338, 97] on div "100 µg /ml" at bounding box center [377, 97] width 85 height 12
type input "250 µg /ml"
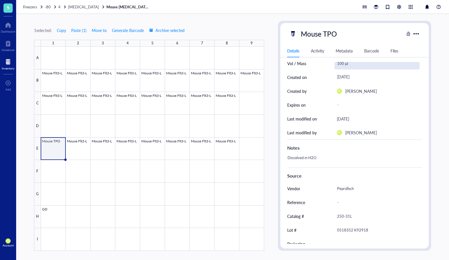
scroll to position [68, 0]
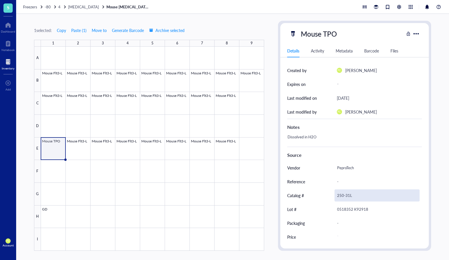
click at [349, 193] on div "250-31L" at bounding box center [377, 196] width 85 height 12
click at [349, 193] on input "250-31L" at bounding box center [377, 196] width 85 height 12
drag, startPoint x: 360, startPoint y: 194, endPoint x: 364, endPoint y: 196, distance: 4.8
click at [328, 194] on div "Catalog # 250-31L" at bounding box center [354, 196] width 135 height 14
type input "315-14"
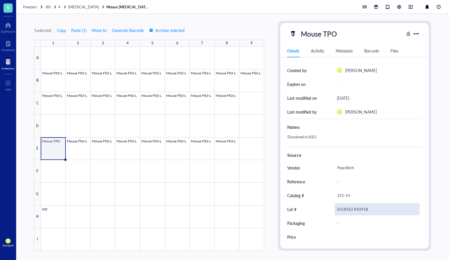
click at [360, 208] on div "0518352 K92918" at bounding box center [377, 209] width 85 height 12
click at [360, 208] on input "0518352 K92918" at bounding box center [377, 210] width 85 height 12
type input "1015262 H0119"
click at [150, 176] on div at bounding box center [152, 149] width 223 height 204
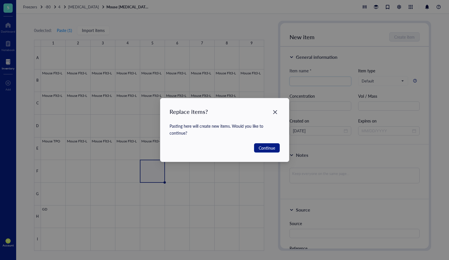
click at [56, 158] on div "Replace items? Pasting here will create new items. Would you like to continue? …" at bounding box center [224, 130] width 449 height 260
click at [279, 113] on div "Close" at bounding box center [275, 112] width 9 height 9
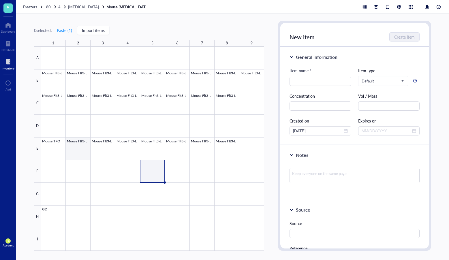
click at [51, 145] on div at bounding box center [152, 149] width 223 height 204
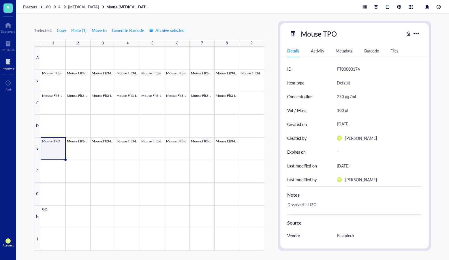
scroll to position [68, 0]
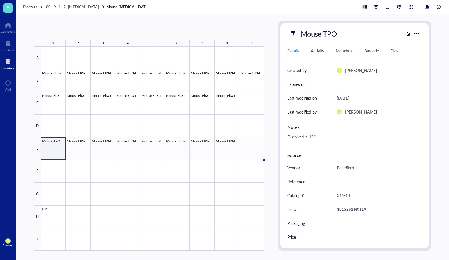
drag, startPoint x: 65, startPoint y: 160, endPoint x: 248, endPoint y: 152, distance: 183.7
click at [0, 0] on div "Mouse Flt3-L Mouse Flt3-L Mouse Flt3-L Mouse Flt3-L Mouse Flt3-L Mouse Flt3-L M…" at bounding box center [0, 0] width 0 height 0
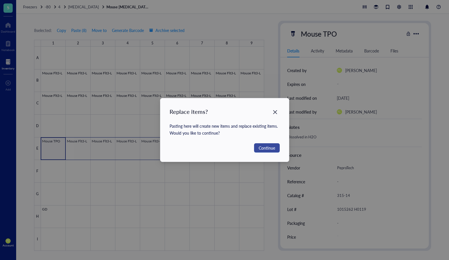
click at [264, 149] on span "Continue" at bounding box center [267, 148] width 16 height 6
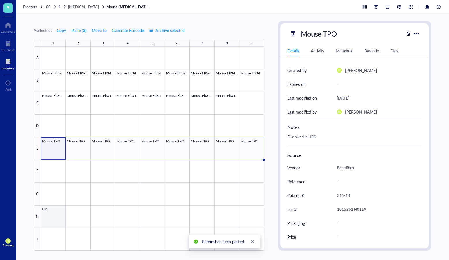
click at [58, 219] on div at bounding box center [152, 149] width 223 height 204
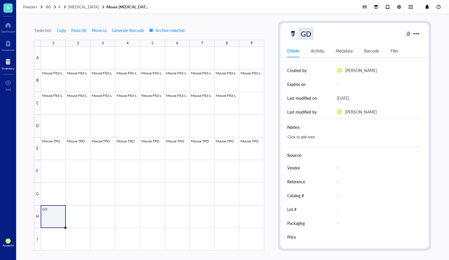
click at [308, 35] on div "GD" at bounding box center [306, 34] width 16 height 12
click at [308, 35] on input "GD" at bounding box center [307, 34] width 17 height 12
click at [302, 35] on input "GDF-11" at bounding box center [315, 34] width 32 height 12
type input "Human/Mouse GDF-11"
click at [350, 161] on div "-" at bounding box center [379, 168] width 85 height 14
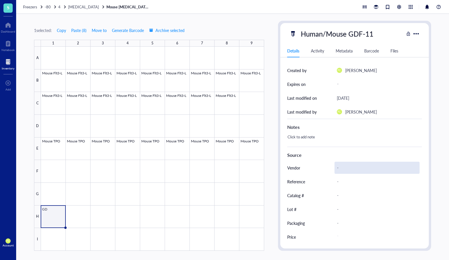
click at [349, 166] on div "-" at bounding box center [377, 168] width 85 height 12
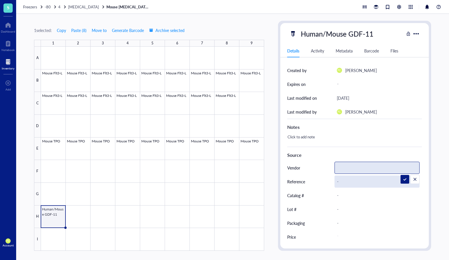
paste input "PeproTech"
type input "PeproTech"
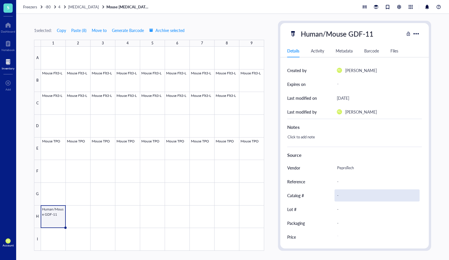
click at [368, 191] on div "-" at bounding box center [377, 196] width 85 height 12
paste input "120-11"
type input "120-11"
click at [348, 198] on div "120-11" at bounding box center [377, 196] width 85 height 12
click at [348, 210] on div "-" at bounding box center [377, 209] width 85 height 12
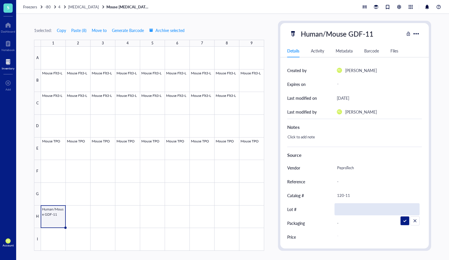
type input "0916296-1 J3017"
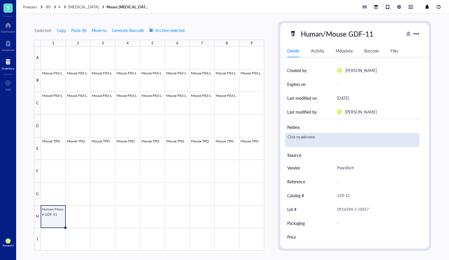
click at [309, 136] on div "Click to add note" at bounding box center [352, 140] width 135 height 14
click at [288, 144] on textarea "Dissolved in H2O" at bounding box center [321, 140] width 72 height 13
type textarea "Dissolved in H2O"
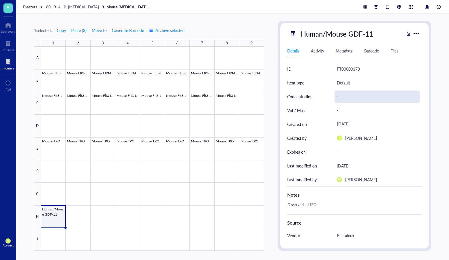
click at [347, 98] on div "-" at bounding box center [377, 97] width 85 height 12
type input "100 µg /ml"
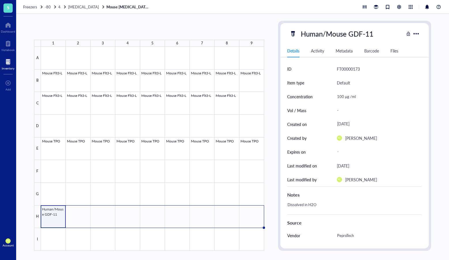
drag, startPoint x: 65, startPoint y: 228, endPoint x: 263, endPoint y: 216, distance: 197.7
click at [0, 0] on div "Mouse Flt3-L Mouse Flt3-L Mouse Flt3-L Mouse Flt3-L Mouse Flt3-L Mouse Flt3-L M…" at bounding box center [0, 0] width 0 height 0
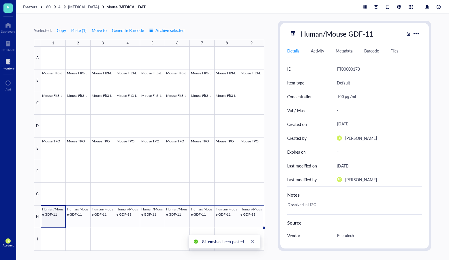
click at [275, 192] on div "9 selected: Copy Paste ( 1 ) Move to Generate Barcode Archive selected 1 2 3 4 …" at bounding box center [232, 137] width 433 height 246
click at [267, 200] on div "9 selected: Copy Paste ( 1 ) Move to Generate Barcode Archive selected 1 2 3 4 …" at bounding box center [232, 137] width 433 height 246
click at [78, 10] on div "Freezers -80 4 [MEDICAL_DATA] Mouse [MEDICAL_DATA] Box2" at bounding box center [232, 7] width 433 height 14
click at [77, 6] on span "[MEDICAL_DATA]" at bounding box center [83, 6] width 31 height 5
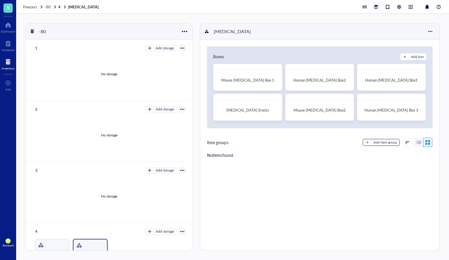
click at [370, 143] on button "Add item group" at bounding box center [381, 142] width 37 height 7
type textarea "Keep everyone on the same page..."
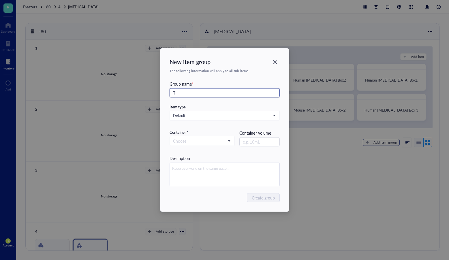
type input "T"
click at [259, 143] on input "text" at bounding box center [259, 141] width 40 height 9
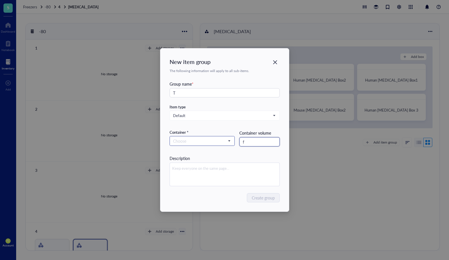
type input "f"
click at [206, 143] on input "search" at bounding box center [199, 141] width 53 height 9
click at [200, 160] on div "Container" at bounding box center [202, 161] width 58 height 6
click at [275, 201] on button "Create group" at bounding box center [264, 197] width 32 height 9
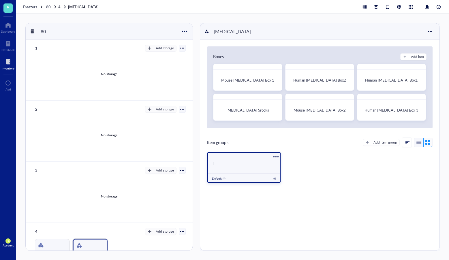
click at [244, 164] on div "T" at bounding box center [244, 163] width 64 height 5
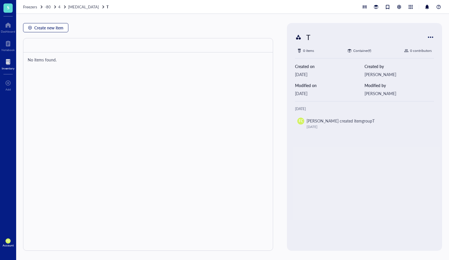
click at [56, 29] on span "Create new item" at bounding box center [48, 27] width 29 height 5
type textarea "Keep everyone on the same page…"
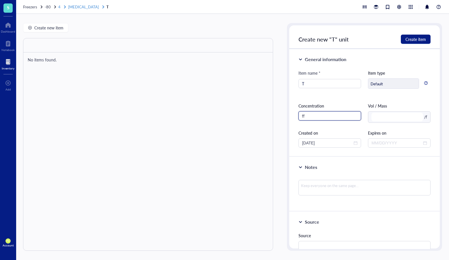
type input "ff"
click at [83, 8] on div "[MEDICAL_DATA]" at bounding box center [86, 6] width 37 height 5
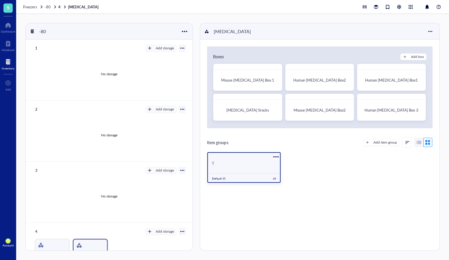
click at [278, 157] on div at bounding box center [276, 157] width 8 height 8
click at [236, 172] on div "T Default (f) x 0" at bounding box center [243, 167] width 73 height 31
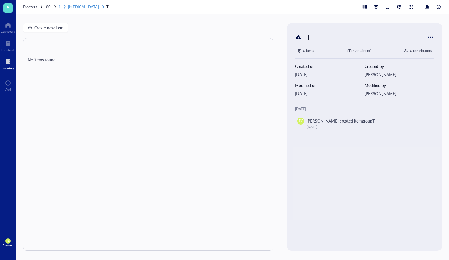
click at [75, 7] on span "[MEDICAL_DATA]" at bounding box center [83, 6] width 31 height 5
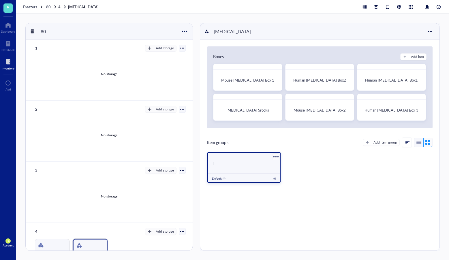
click at [274, 156] on div at bounding box center [276, 157] width 8 height 8
click at [294, 165] on div "Settings" at bounding box center [290, 166] width 14 height 5
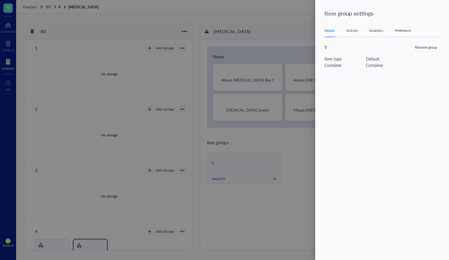
click at [264, 206] on div at bounding box center [224, 130] width 449 height 260
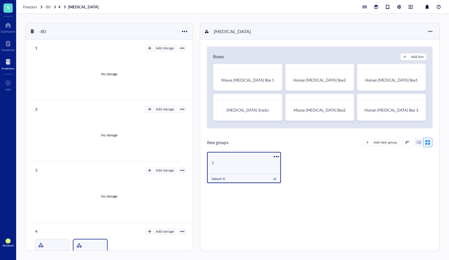
click at [276, 155] on div at bounding box center [276, 156] width 8 height 8
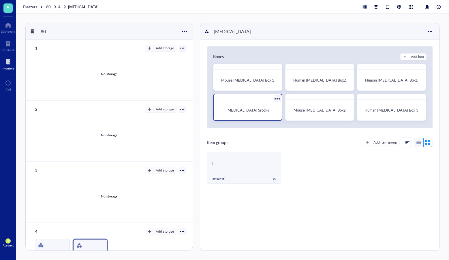
click at [275, 98] on div at bounding box center [277, 99] width 8 height 8
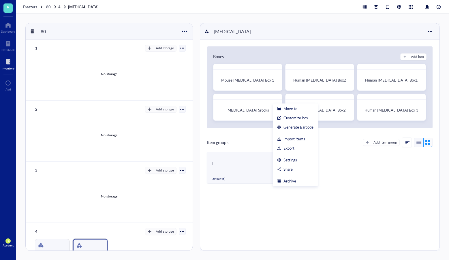
click at [393, 165] on div "T Default (f) x 0" at bounding box center [320, 170] width 226 height 36
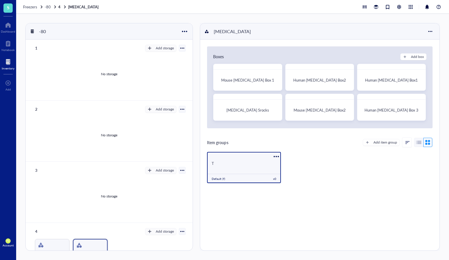
click at [254, 166] on div "T" at bounding box center [244, 163] width 64 height 5
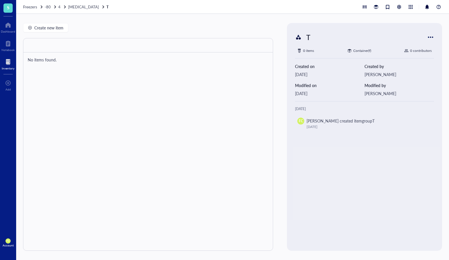
click at [424, 37] on div "T" at bounding box center [361, 37] width 132 height 12
click at [427, 36] on div at bounding box center [430, 37] width 9 height 9
drag, startPoint x: 415, startPoint y: 42, endPoint x: 413, endPoint y: 45, distance: 3.4
click at [415, 43] on li "Settings" at bounding box center [413, 46] width 40 height 9
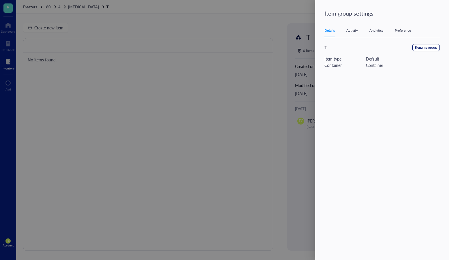
click at [424, 50] on button "Rename group" at bounding box center [426, 47] width 27 height 7
click at [406, 50] on span "Cancel" at bounding box center [407, 49] width 12 height 6
click at [405, 32] on div "Preference" at bounding box center [403, 31] width 16 height 6
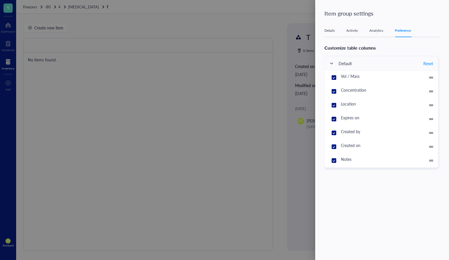
click at [333, 32] on div "Details" at bounding box center [330, 31] width 10 height 6
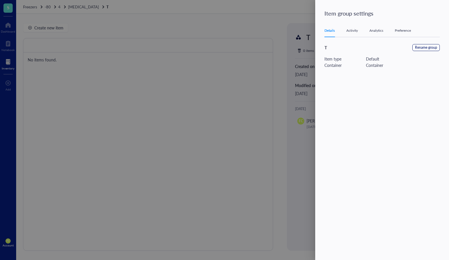
click at [437, 45] on span "Rename group" at bounding box center [426, 47] width 22 height 5
click at [408, 48] on span "Cancel" at bounding box center [407, 49] width 12 height 6
click at [408, 33] on div "Details Activity Analytics Preference" at bounding box center [382, 30] width 115 height 13
click at [409, 31] on div "Preference" at bounding box center [403, 31] width 16 height 6
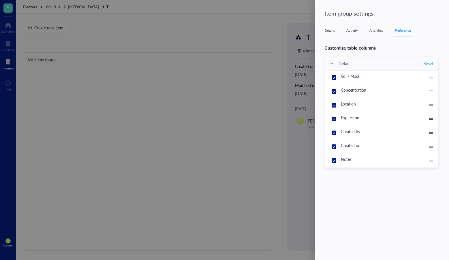
click at [355, 30] on div "Activity" at bounding box center [353, 31] width 12 height 6
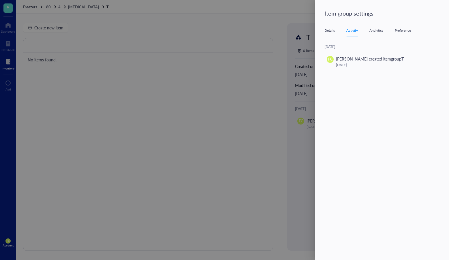
click at [88, 34] on div at bounding box center [224, 130] width 449 height 260
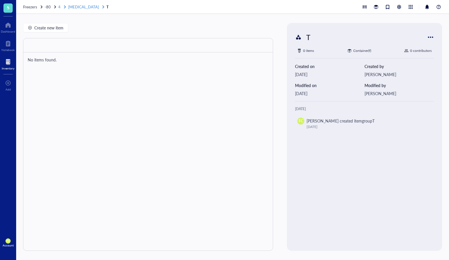
click at [75, 7] on span "[MEDICAL_DATA]" at bounding box center [83, 6] width 31 height 5
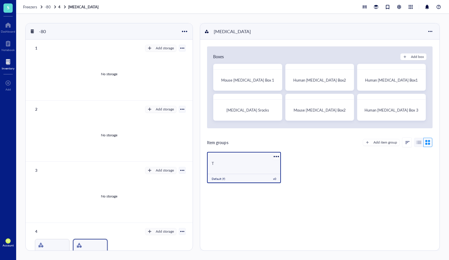
click at [275, 158] on div at bounding box center [276, 156] width 8 height 8
click at [296, 197] on div "Archive" at bounding box center [292, 196] width 33 height 5
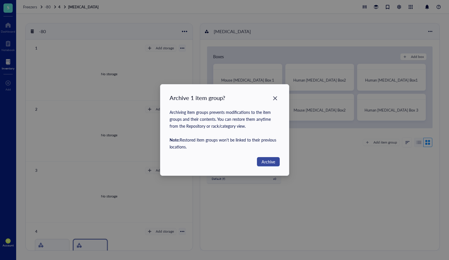
click at [270, 162] on span "Archive" at bounding box center [269, 162] width 14 height 6
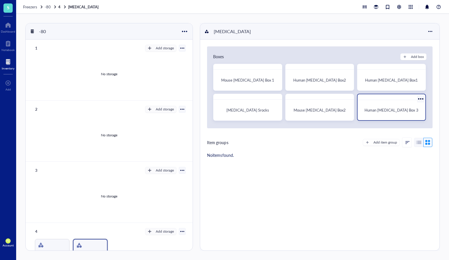
click at [387, 110] on span "Human [MEDICAL_DATA] Box 3" at bounding box center [392, 109] width 54 height 5
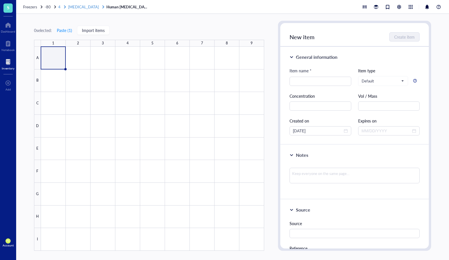
click at [74, 5] on span "[MEDICAL_DATA]" at bounding box center [83, 6] width 31 height 5
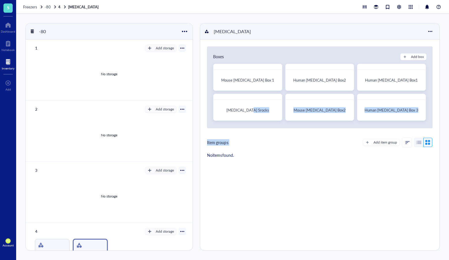
drag, startPoint x: 254, startPoint y: 109, endPoint x: 419, endPoint y: 131, distance: 165.9
click at [410, 162] on div "Boxes Add box Mouse [MEDICAL_DATA] Box 1 Human [MEDICAL_DATA] Box2 Human [MEDIC…" at bounding box center [319, 104] width 239 height 128
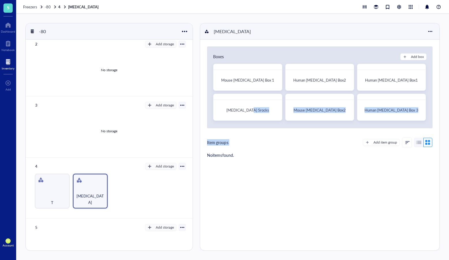
scroll to position [69, 0]
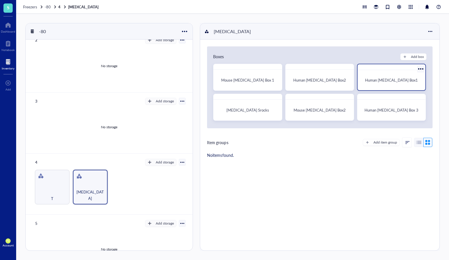
click at [411, 81] on div "Human [MEDICAL_DATA] Box1" at bounding box center [391, 80] width 59 height 6
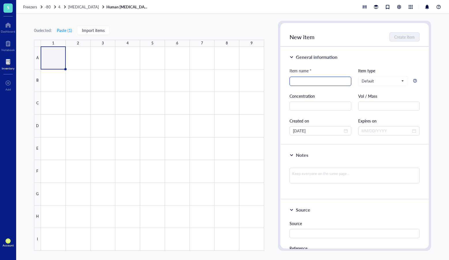
paste input "IL3"
click at [293, 80] on input "IL3" at bounding box center [320, 81] width 55 height 9
type input "Human IL3"
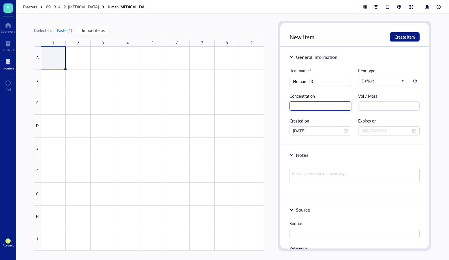
drag, startPoint x: 309, startPoint y: 103, endPoint x: 323, endPoint y: 106, distance: 14.3
click at [309, 103] on input "text" at bounding box center [321, 106] width 62 height 9
paste input "250 µg /ml"
type input "250 µg /ml"
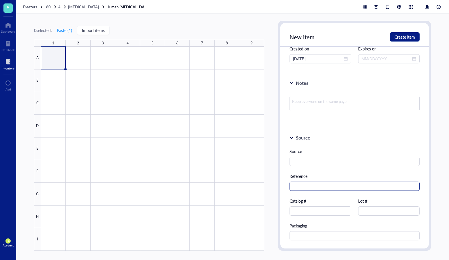
scroll to position [77, 0]
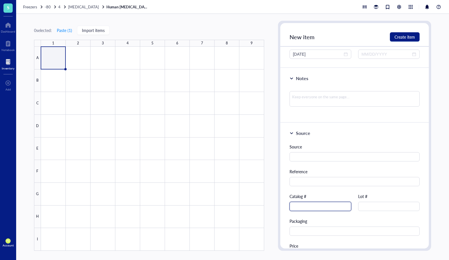
click at [340, 202] on input "text" at bounding box center [321, 206] width 62 height 9
paste input "200-03"
type input "200-03"
click at [383, 206] on input "text" at bounding box center [389, 206] width 62 height 9
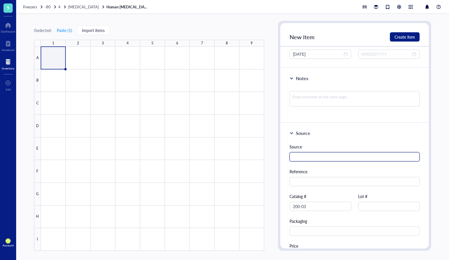
click at [312, 159] on input "text" at bounding box center [355, 156] width 130 height 9
paste input "PeproTech"
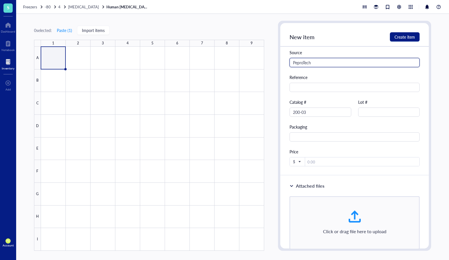
scroll to position [188, 0]
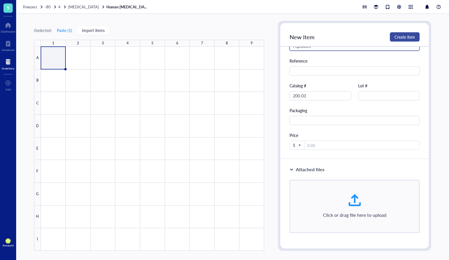
type input "PeproTech"
click at [409, 36] on span "Create item" at bounding box center [405, 37] width 20 height 5
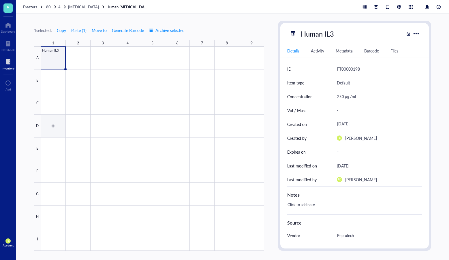
click at [59, 120] on div at bounding box center [152, 149] width 223 height 204
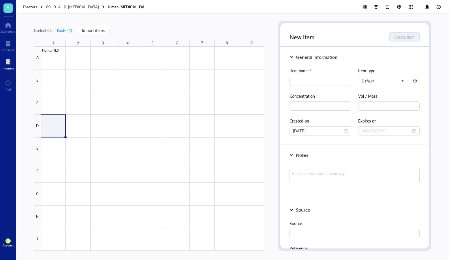
click at [317, 56] on div "General information" at bounding box center [317, 57] width 42 height 7
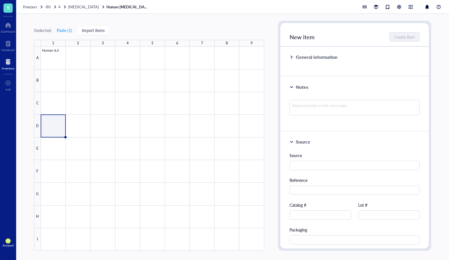
click at [317, 56] on div "General information" at bounding box center [317, 57] width 42 height 7
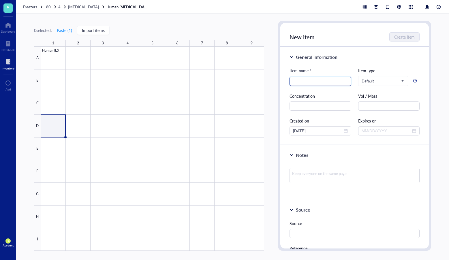
paste input "IL6"
click at [293, 82] on input "IL6" at bounding box center [320, 81] width 55 height 9
type input "Human IL6"
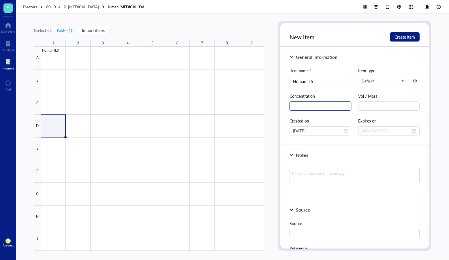
click at [312, 107] on input "text" at bounding box center [321, 106] width 62 height 9
paste input "100 µg /ml"
type input "100 µg /ml"
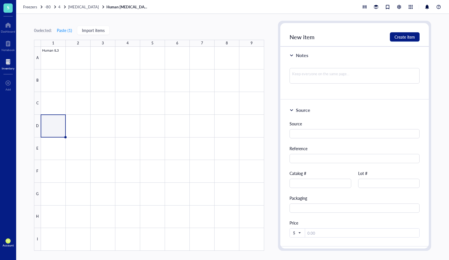
scroll to position [119, 0]
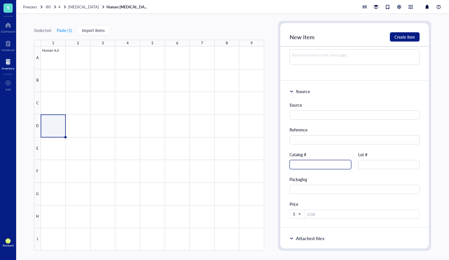
click at [325, 164] on input "text" at bounding box center [321, 164] width 62 height 9
paste input "200-06"
type input "200-06"
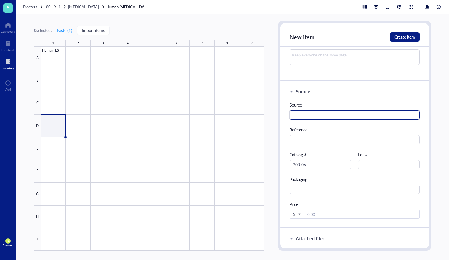
click at [321, 119] on input "text" at bounding box center [355, 115] width 130 height 9
paste input "PeproTech"
type input "PeproTech"
click at [397, 39] on span "Create item" at bounding box center [405, 37] width 20 height 5
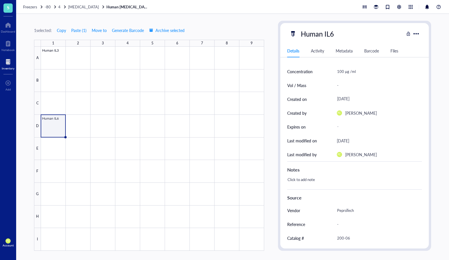
scroll to position [29, 0]
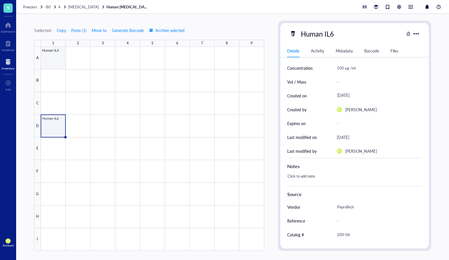
click at [46, 58] on div at bounding box center [152, 149] width 223 height 204
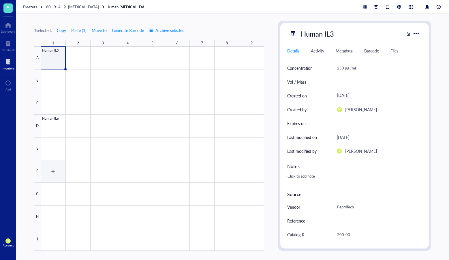
click at [55, 165] on div at bounding box center [152, 149] width 223 height 204
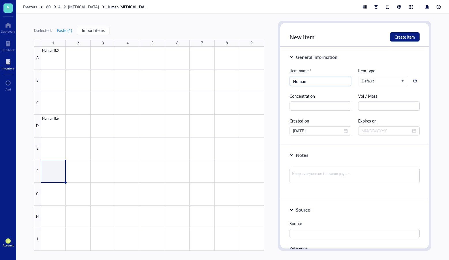
type input "Human"
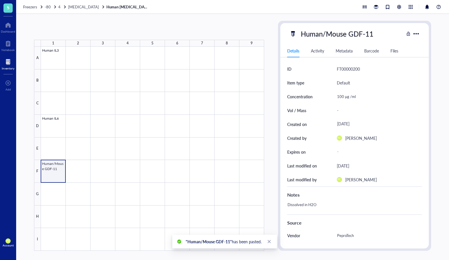
click at [63, 166] on div at bounding box center [152, 149] width 223 height 204
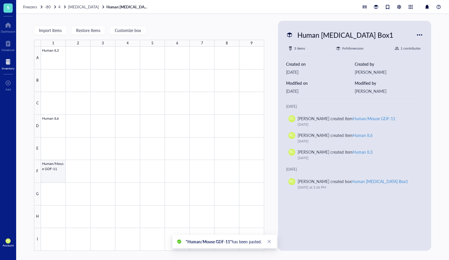
click at [59, 166] on div at bounding box center [152, 149] width 223 height 204
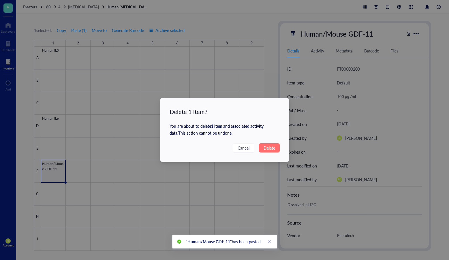
click at [269, 144] on button "Delete" at bounding box center [269, 147] width 21 height 9
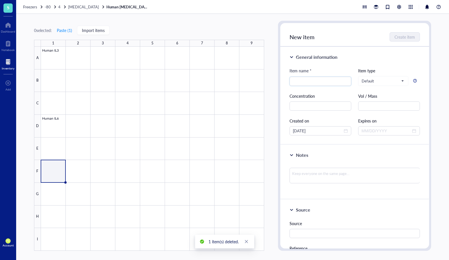
click at [57, 169] on div at bounding box center [152, 149] width 223 height 204
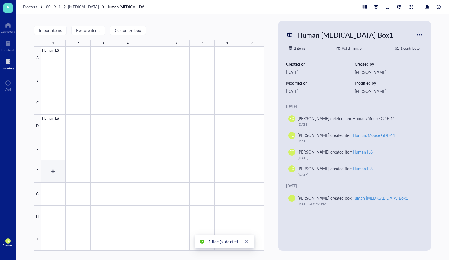
click at [59, 167] on div at bounding box center [152, 149] width 223 height 204
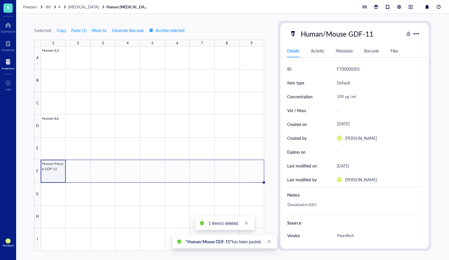
click at [49, 175] on div at bounding box center [152, 149] width 223 height 204
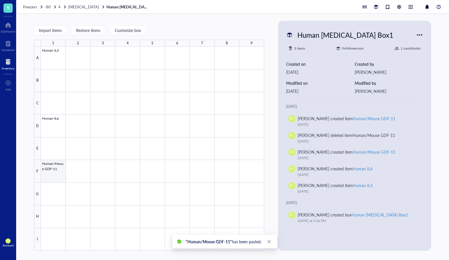
click at [54, 172] on div at bounding box center [152, 149] width 223 height 204
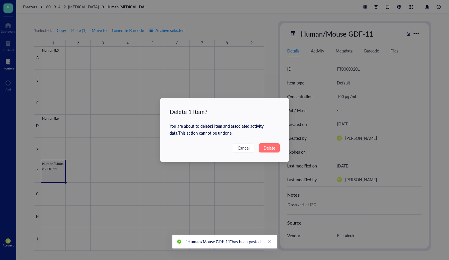
click at [277, 149] on button "Delete" at bounding box center [269, 147] width 21 height 9
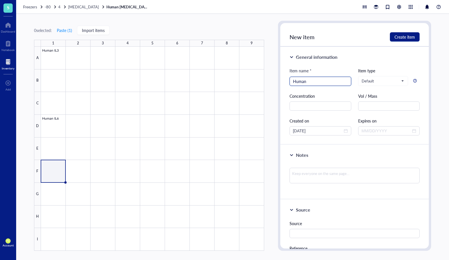
click at [331, 83] on input "Human" at bounding box center [320, 81] width 55 height 9
paste input "IFNgamma"
type input "Human IFNgamma"
click at [307, 104] on input "text" at bounding box center [321, 106] width 62 height 9
paste input "100 µg /ml"
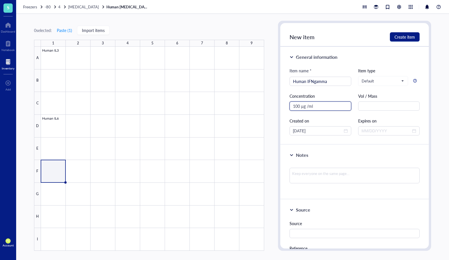
type input "100 µg /ml"
click at [410, 108] on input "text" at bounding box center [389, 106] width 62 height 9
paste input "100 µl"
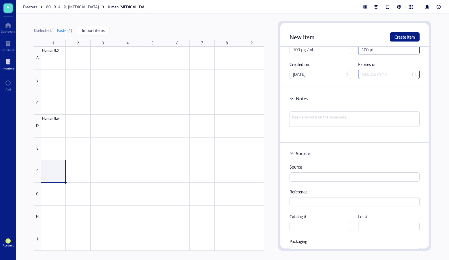
scroll to position [58, 0]
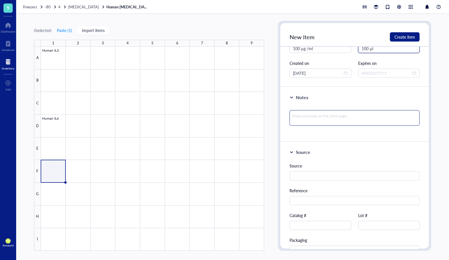
type input "100 µl"
click at [381, 113] on textarea at bounding box center [355, 118] width 130 height 16
paste textarea "Dissolved in H2O"
type textarea "Dissolved in H2O"
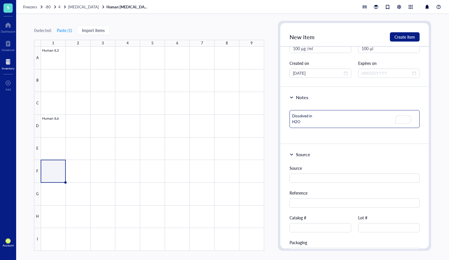
drag, startPoint x: 292, startPoint y: 122, endPoint x: 338, endPoint y: 125, distance: 46.3
click at [292, 122] on textarea "Dissolved in H2O" at bounding box center [355, 119] width 130 height 18
type textarea "Dissolved in H2O"
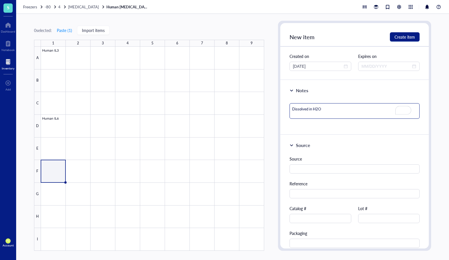
scroll to position [67, 0]
type textarea "Dissolved in H2O"
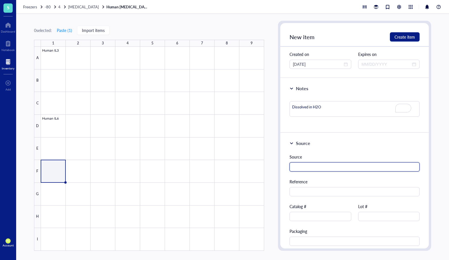
drag, startPoint x: 353, startPoint y: 167, endPoint x: 369, endPoint y: 167, distance: 15.9
click at [353, 167] on input "text" at bounding box center [355, 166] width 130 height 9
paste input "PeproTech"
type input "PeproTech"
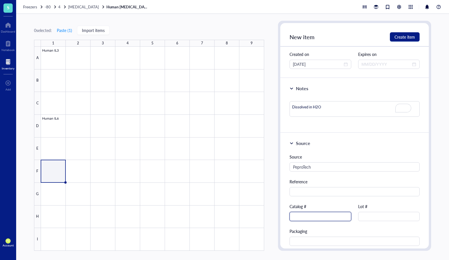
click at [312, 212] on input "text" at bounding box center [321, 216] width 62 height 9
paste input "300-02"
type input "300-02"
click at [375, 216] on input "text" at bounding box center [389, 216] width 62 height 9
paste input "121527 C1620"
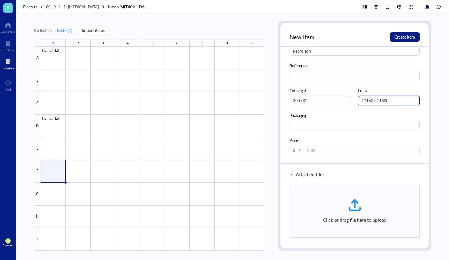
scroll to position [188, 0]
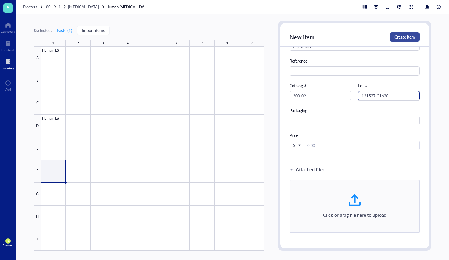
type input "121527 C1620"
click at [413, 38] on span "Create item" at bounding box center [405, 37] width 20 height 5
type textarea "Keep everyone on the same page…"
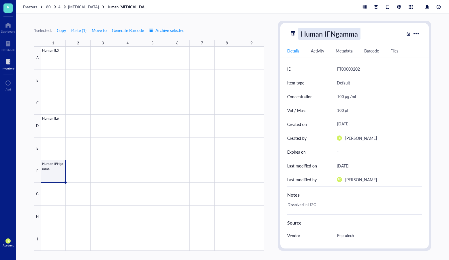
click at [342, 35] on div "Human IFNgamma" at bounding box center [329, 34] width 62 height 12
click at [358, 33] on input "Human IFNgamma" at bounding box center [331, 34] width 65 height 12
click at [354, 35] on input "Human IFNgamma" at bounding box center [331, 34] width 65 height 12
click at [356, 34] on input "Human IFNgamma" at bounding box center [331, 34] width 65 height 12
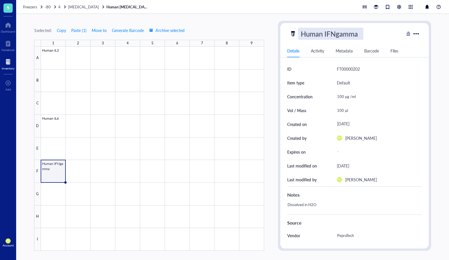
click at [359, 34] on input "Human IFNgamma" at bounding box center [331, 34] width 65 height 12
type input "Human IFNγ"
click at [55, 196] on div at bounding box center [152, 149] width 223 height 204
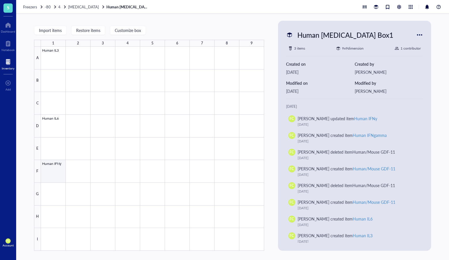
click at [55, 186] on div at bounding box center [152, 149] width 223 height 204
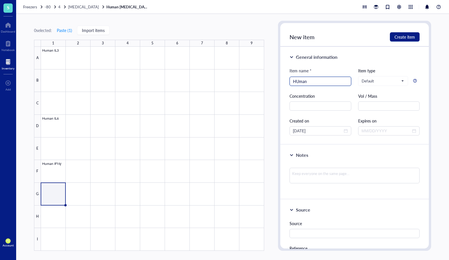
type input "HUman"
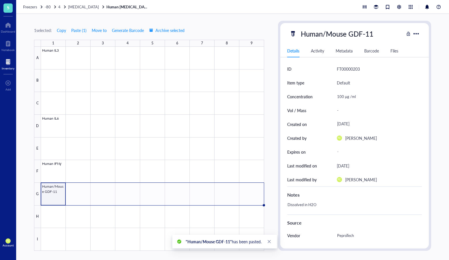
click at [56, 193] on div at bounding box center [152, 149] width 223 height 204
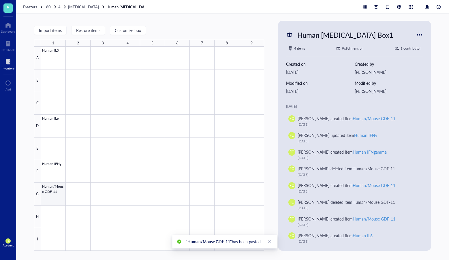
click at [57, 193] on div at bounding box center [152, 149] width 223 height 204
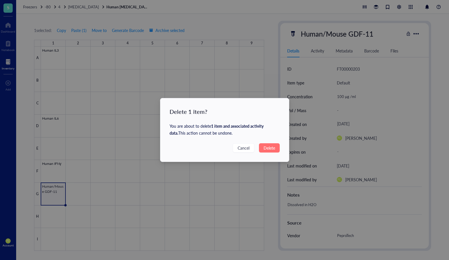
click at [262, 149] on button "Delete" at bounding box center [269, 147] width 21 height 9
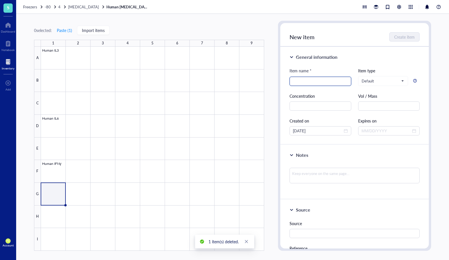
click at [329, 80] on input "search" at bounding box center [320, 81] width 55 height 9
paste input "TNF-a"
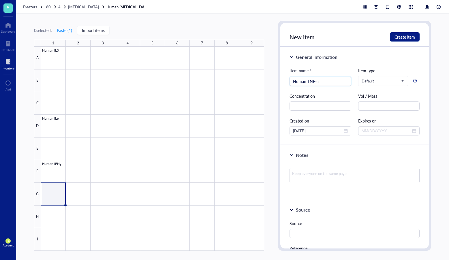
type input "Human TNF-a"
click at [330, 105] on input "text" at bounding box center [321, 106] width 62 height 9
paste input "100 µg /ml"
type input "100 µg /ml"
click at [385, 102] on input "text" at bounding box center [389, 106] width 62 height 9
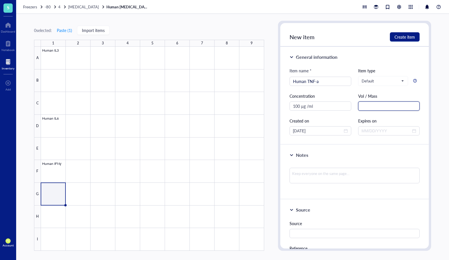
paste input "50 µl"
type input "50 µl"
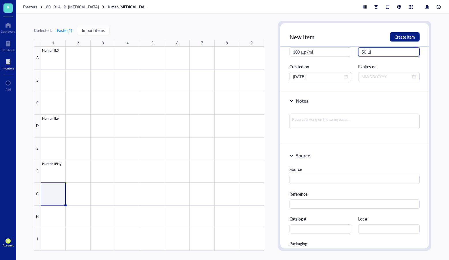
scroll to position [96, 0]
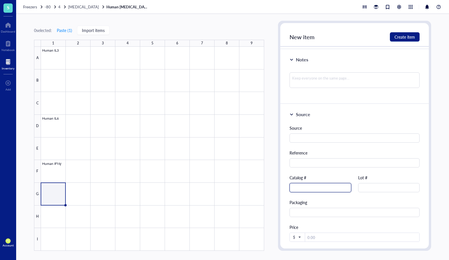
click at [324, 184] on input "text" at bounding box center [321, 187] width 62 height 9
paste input "300-01A"
type input "300-01A"
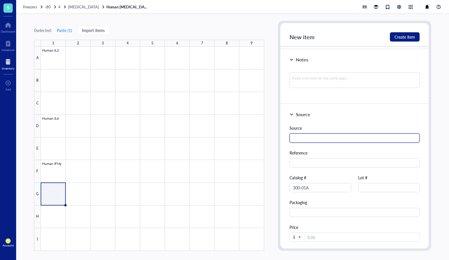
click at [295, 138] on input "text" at bounding box center [355, 138] width 130 height 9
paste input "PeproTech"
type input "PeproTech"
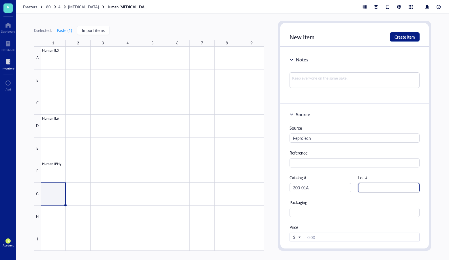
click at [375, 188] on input "text" at bounding box center [389, 187] width 62 height 9
paste input "31825"
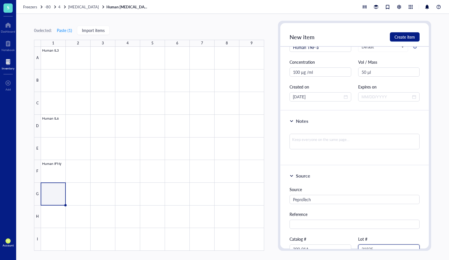
scroll to position [0, 0]
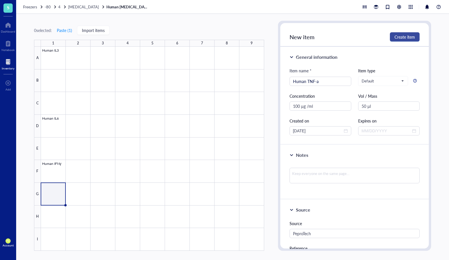
type input "31825"
click at [407, 39] on span "Create item" at bounding box center [405, 37] width 20 height 5
click at [56, 174] on div at bounding box center [152, 149] width 223 height 204
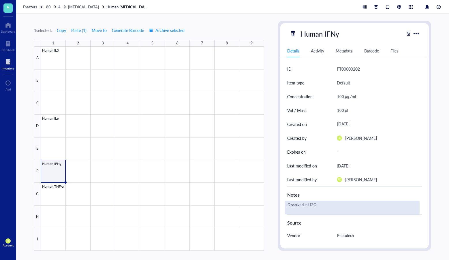
click at [314, 205] on div "Dissolved in H2O" at bounding box center [352, 208] width 135 height 14
click at [314, 205] on textarea "Dissolved in H2O" at bounding box center [319, 207] width 69 height 13
click at [53, 191] on div at bounding box center [152, 149] width 223 height 204
click at [351, 202] on div "Click to add note" at bounding box center [352, 208] width 135 height 14
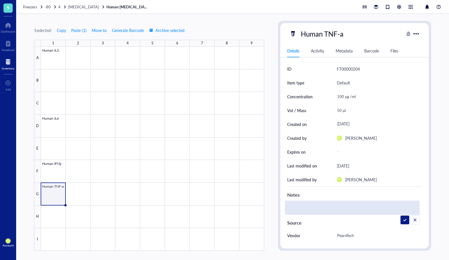
type textarea "Dissolved in H2O"
click at [350, 205] on div "Dissolved in H2O" at bounding box center [352, 208] width 135 height 14
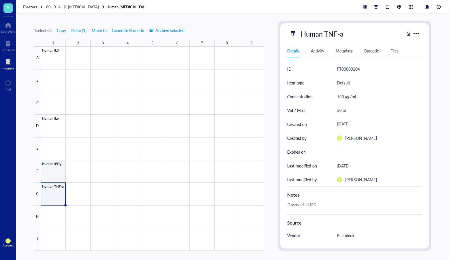
click at [51, 169] on div at bounding box center [152, 149] width 223 height 204
click at [48, 194] on div at bounding box center [152, 149] width 223 height 204
click at [53, 213] on div at bounding box center [152, 149] width 223 height 204
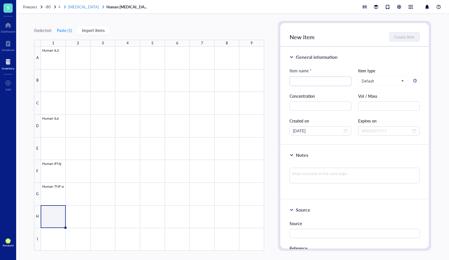
click at [74, 8] on span "[MEDICAL_DATA]" at bounding box center [83, 6] width 31 height 5
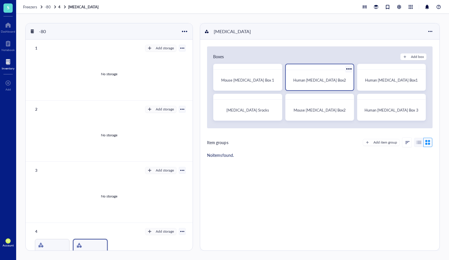
click at [344, 86] on div "Human [MEDICAL_DATA] Box2" at bounding box center [319, 80] width 63 height 16
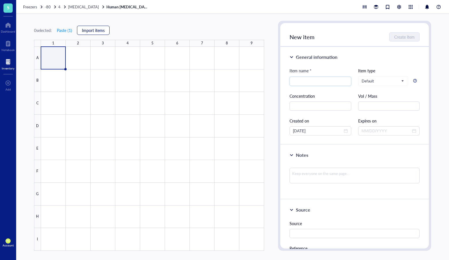
click at [102, 31] on span "Import items" at bounding box center [93, 30] width 23 height 5
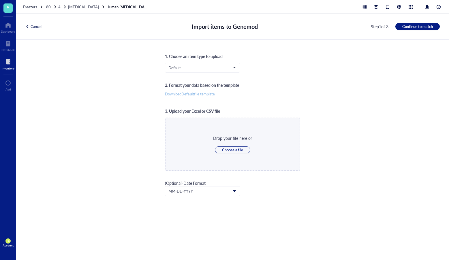
click at [198, 94] on span "Download Default file template" at bounding box center [190, 93] width 50 height 5
click at [229, 149] on span "Choose a file" at bounding box center [232, 149] width 21 height 5
type input "C:\fakepath\Genemod_Default_template.csv"
click at [404, 25] on span "Continue to match" at bounding box center [417, 26] width 31 height 5
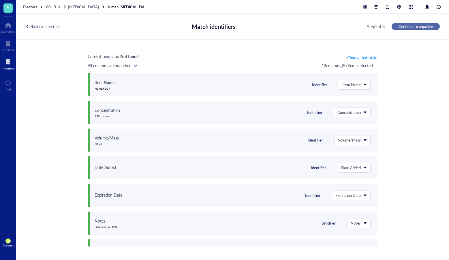
click at [404, 25] on span "Continue to organize" at bounding box center [416, 26] width 34 height 5
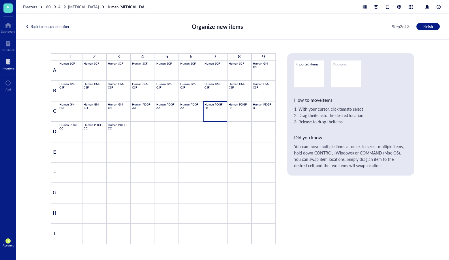
click at [336, 77] on div "Occupied" at bounding box center [346, 73] width 30 height 27
click at [426, 27] on span "Finish" at bounding box center [429, 26] width 10 height 5
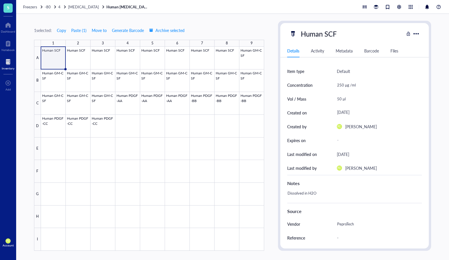
scroll to position [16, 0]
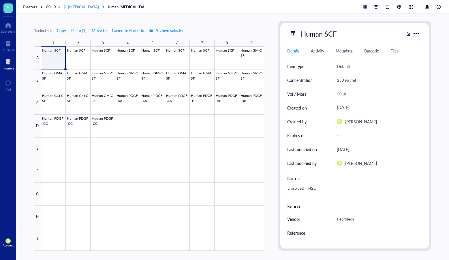
click at [78, 8] on span "[MEDICAL_DATA]" at bounding box center [83, 6] width 31 height 5
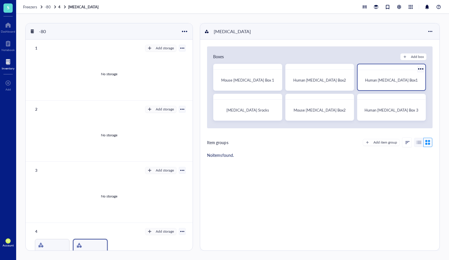
click at [386, 84] on div "Human [MEDICAL_DATA] Box1" at bounding box center [391, 80] width 63 height 16
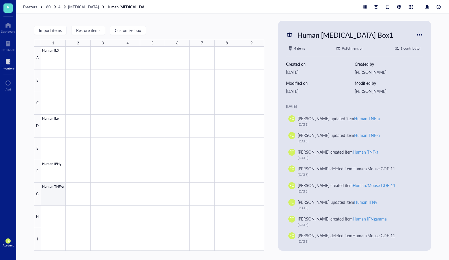
click at [42, 193] on div at bounding box center [152, 149] width 223 height 204
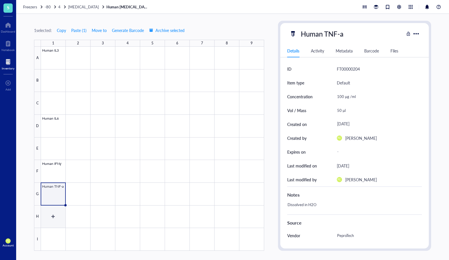
click at [52, 217] on div at bounding box center [152, 149] width 223 height 204
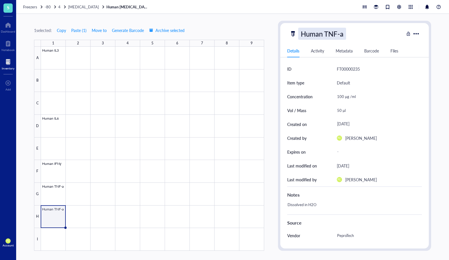
click at [336, 33] on div "Human TNF-a" at bounding box center [322, 34] width 48 height 12
click at [336, 33] on input "Human TNF-a" at bounding box center [325, 34] width 53 height 12
drag, startPoint x: 347, startPoint y: 33, endPoint x: 323, endPoint y: 34, distance: 24.5
click at [323, 34] on input "Human TNF-a" at bounding box center [325, 34] width 53 height 12
click at [325, 35] on input "HumanTGF-B1" at bounding box center [325, 34] width 53 height 12
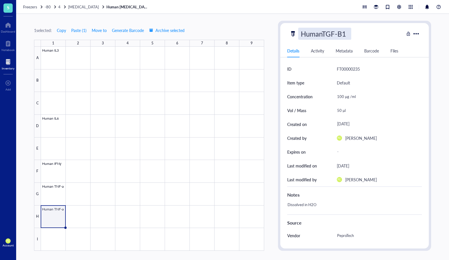
click at [322, 35] on input "HumanTGF-B1" at bounding box center [325, 34] width 53 height 12
type input "Human TGF-B1"
click at [334, 110] on div "Vol / Mass 50 µl" at bounding box center [354, 111] width 135 height 14
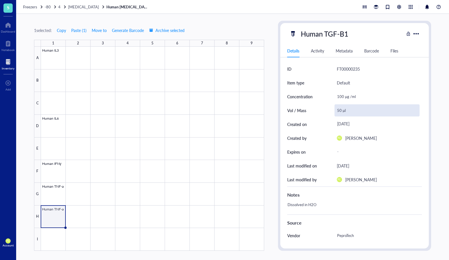
click at [339, 109] on div "50 µl" at bounding box center [377, 110] width 85 height 12
click at [339, 109] on input "50 µl" at bounding box center [377, 111] width 85 height 12
type input "20 µl"
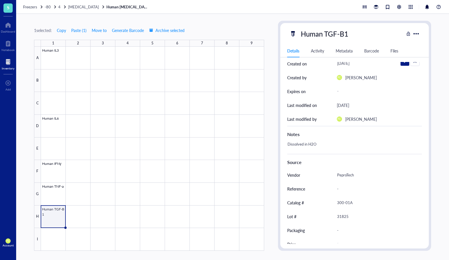
scroll to position [68, 0]
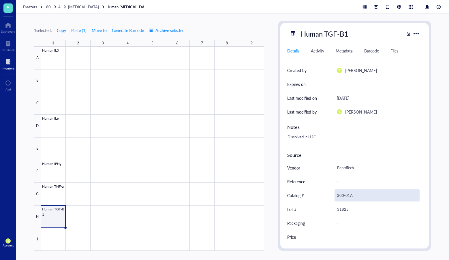
click at [347, 196] on div "300-01A" at bounding box center [377, 196] width 85 height 12
drag, startPoint x: 370, startPoint y: 195, endPoint x: 316, endPoint y: 196, distance: 54.3
click at [316, 196] on div "Catalog # 300-01A100-21C" at bounding box center [354, 196] width 135 height 14
type input "100-21C"
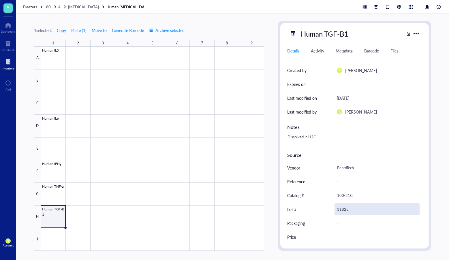
click at [361, 206] on div "31825" at bounding box center [377, 209] width 85 height 12
click at [361, 206] on input "31825" at bounding box center [377, 210] width 85 height 12
type input "0506S354-1 E1320"
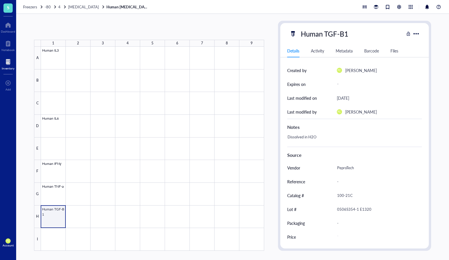
click at [51, 218] on div at bounding box center [152, 149] width 223 height 204
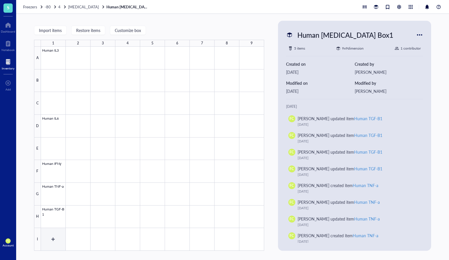
click at [55, 236] on div at bounding box center [152, 149] width 223 height 204
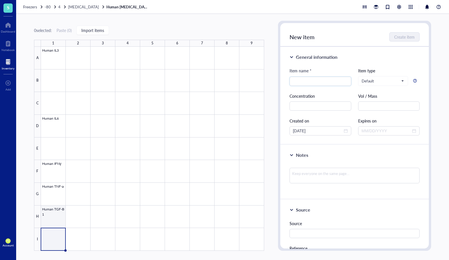
click at [59, 218] on div at bounding box center [152, 149] width 223 height 204
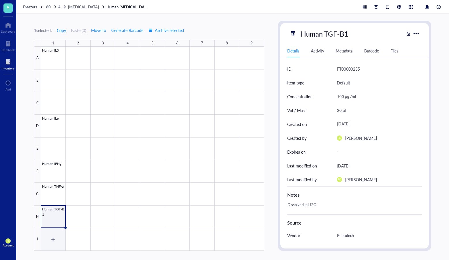
click at [58, 235] on div at bounding box center [152, 149] width 223 height 204
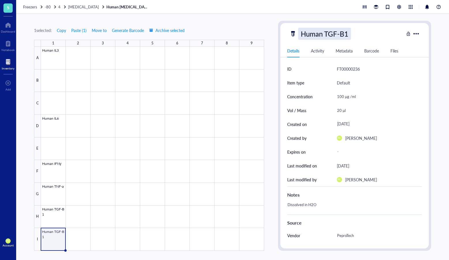
click at [349, 33] on div "Human TGF-B1" at bounding box center [324, 34] width 53 height 12
click at [349, 33] on input "Human TGF-B1" at bounding box center [327, 34] width 57 height 12
type input "Human TGF-B3"
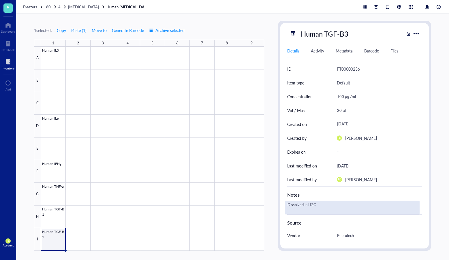
click at [331, 205] on div "Dissolved in H2O" at bounding box center [352, 208] width 135 height 14
click at [314, 205] on div "Dissolved in H2O" at bounding box center [352, 208] width 135 height 14
click at [314, 205] on textarea "Dissolved in H2O" at bounding box center [319, 207] width 69 height 13
type textarea "Dissolved in 5mM [MEDICAL_DATA]"
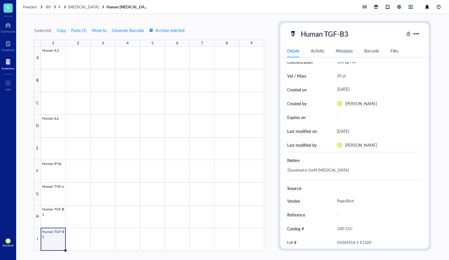
scroll to position [68, 0]
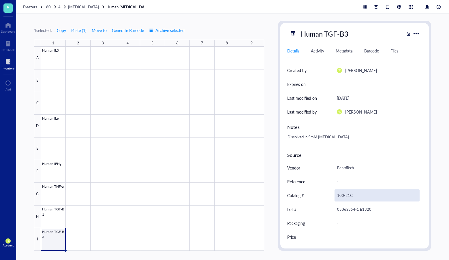
click at [354, 195] on div "100-21C" at bounding box center [377, 196] width 85 height 12
click at [354, 195] on input "100-21C" at bounding box center [377, 196] width 85 height 12
click at [354, 194] on input "100-21C" at bounding box center [377, 196] width 85 height 12
type input "100-36E"
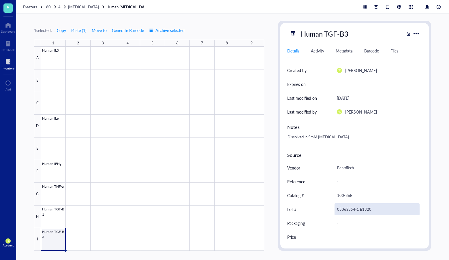
click at [355, 210] on div "0506S354-1 E1320" at bounding box center [377, 209] width 85 height 12
click at [355, 210] on input "0506S354-1 E1320" at bounding box center [377, 210] width 85 height 12
type input "0518410 B1920"
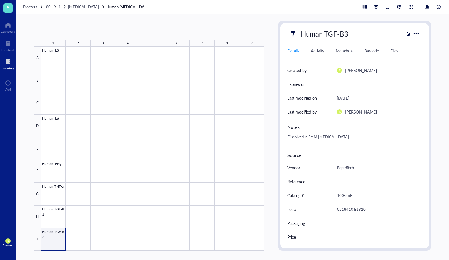
click at [57, 238] on div at bounding box center [152, 149] width 223 height 204
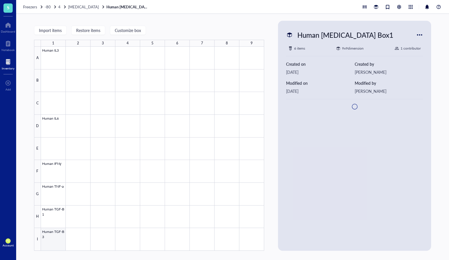
click at [59, 238] on div at bounding box center [152, 149] width 223 height 204
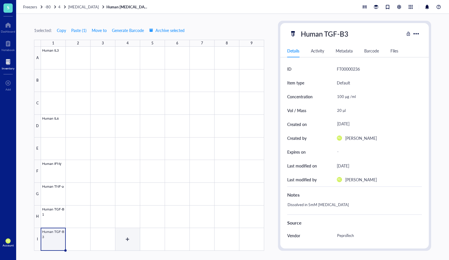
click at [134, 236] on div at bounding box center [152, 149] width 223 height 204
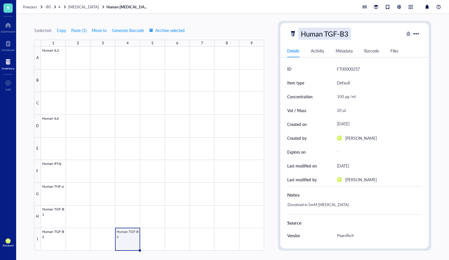
click at [330, 39] on div "Human TGF-B3" at bounding box center [324, 34] width 53 height 12
click at [353, 36] on input "Human TGF-B3" at bounding box center [327, 34] width 57 height 12
drag, startPoint x: 352, startPoint y: 34, endPoint x: 326, endPoint y: 35, distance: 26.3
click at [326, 35] on input "Human TGF-B3" at bounding box center [327, 34] width 57 height 12
type input "Human BMP-4"
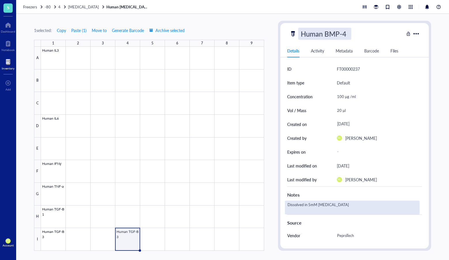
drag, startPoint x: 320, startPoint y: 199, endPoint x: 325, endPoint y: 203, distance: 6.8
click at [320, 199] on div "Notes" at bounding box center [354, 194] width 135 height 14
click at [325, 203] on div "Dissolved in 5mM [MEDICAL_DATA]" at bounding box center [352, 208] width 135 height 14
click at [325, 203] on textarea "Dissolved in 5mM [MEDICAL_DATA]" at bounding box center [333, 207] width 97 height 13
click at [343, 201] on div "Notes" at bounding box center [354, 194] width 135 height 14
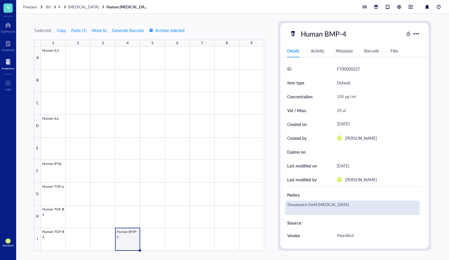
click at [340, 203] on div "Dissolved in 5mM [MEDICAL_DATA]" at bounding box center [352, 208] width 135 height 14
click at [338, 204] on textarea "Dissolved in 5mM [MEDICAL_DATA]" at bounding box center [333, 207] width 97 height 13
drag, startPoint x: 338, startPoint y: 204, endPoint x: 310, endPoint y: 206, distance: 28.1
click at [310, 206] on textarea "Dissolved in 5mM [MEDICAL_DATA]" at bounding box center [333, 207] width 97 height 13
type textarea "Dissolved in 5mM HCL"
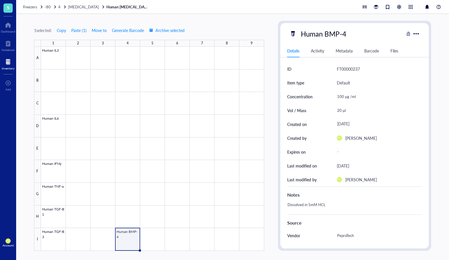
scroll to position [68, 0]
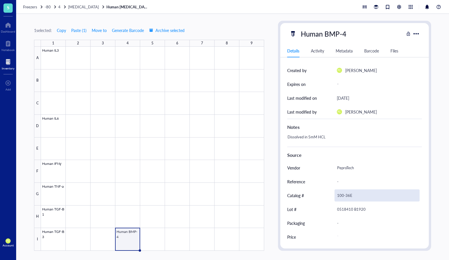
click at [347, 194] on div "100-36E" at bounding box center [377, 196] width 85 height 12
click at [347, 194] on input "100-36E" at bounding box center [377, 196] width 85 height 12
type input "120-05ET"
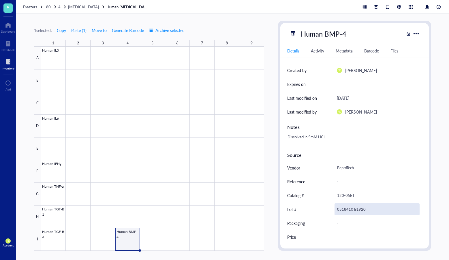
click at [338, 209] on div "0518410 B1920" at bounding box center [377, 209] width 85 height 12
click at [338, 209] on input "0518410 B1920" at bounding box center [377, 210] width 85 height 12
type input "1219526 C1620"
click at [172, 221] on div at bounding box center [152, 149] width 223 height 204
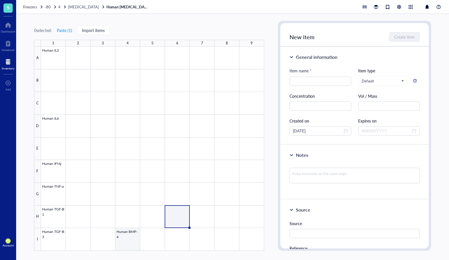
click at [134, 235] on div at bounding box center [152, 149] width 223 height 204
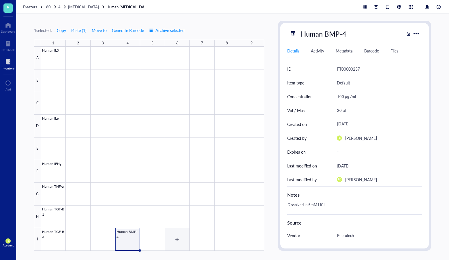
click at [173, 240] on div at bounding box center [152, 149] width 223 height 204
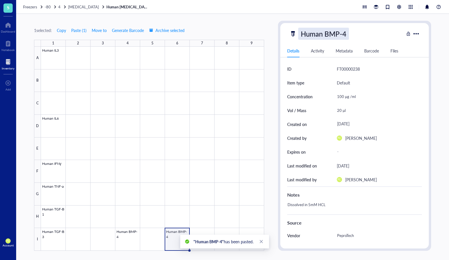
click at [313, 38] on div "Human BMP-4" at bounding box center [323, 34] width 51 height 12
click at [313, 38] on input "Human BMP-4" at bounding box center [325, 34] width 53 height 12
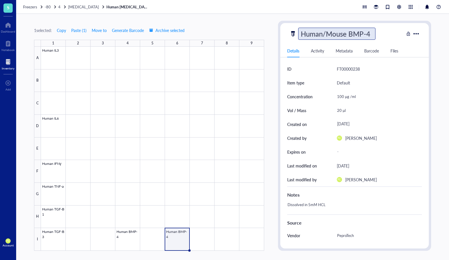
click at [364, 32] on input "Human/Mouse BMP-4" at bounding box center [337, 34] width 77 height 12
click at [369, 32] on input "Human/Mouse BMP-4" at bounding box center [337, 34] width 77 height 12
drag, startPoint x: 371, startPoint y: 33, endPoint x: 349, endPoint y: 33, distance: 22.8
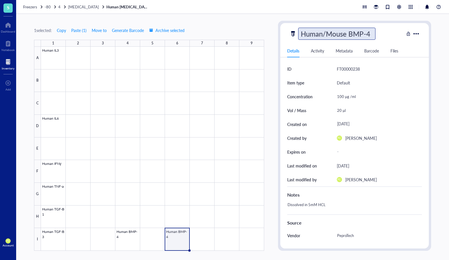
click at [349, 33] on input "Human/Mouse BMP-4" at bounding box center [337, 34] width 77 height 12
paste input "Activin-A"
type input "Human/Mouse Activin-A"
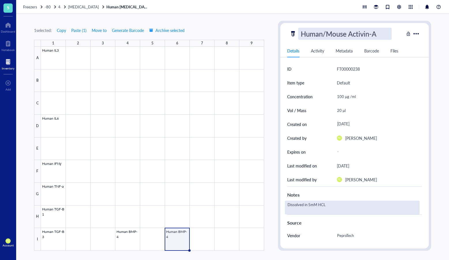
drag, startPoint x: 339, startPoint y: 200, endPoint x: 329, endPoint y: 204, distance: 11.0
click at [339, 201] on div "Notes" at bounding box center [354, 194] width 135 height 14
click at [328, 204] on div "Dissolved in 5mM HCL" at bounding box center [352, 208] width 135 height 14
click at [328, 204] on textarea "Dissolved in 5mM HCL" at bounding box center [324, 207] width 78 height 13
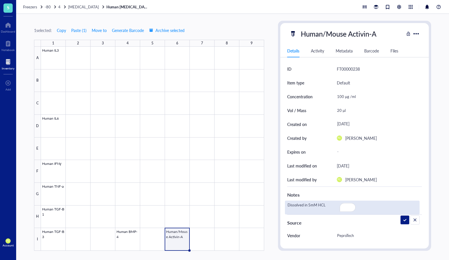
drag, startPoint x: 328, startPoint y: 204, endPoint x: 310, endPoint y: 205, distance: 18.2
click at [310, 205] on textarea "Dissolved in 5mM HCL" at bounding box center [324, 207] width 78 height 13
type textarea "Dissolved in H2O"
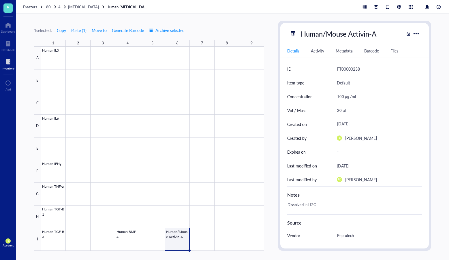
drag, startPoint x: 400, startPoint y: 220, endPoint x: 403, endPoint y: 219, distance: 3.4
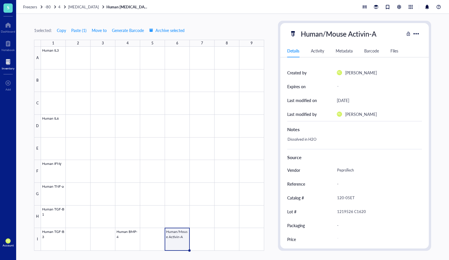
scroll to position [68, 0]
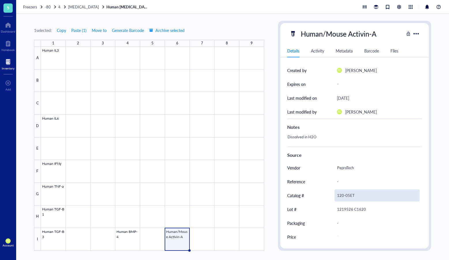
click at [351, 191] on div "120-05ET" at bounding box center [377, 196] width 85 height 12
click at [351, 191] on input "120-05ET" at bounding box center [377, 196] width 85 height 12
type input "120-14P"
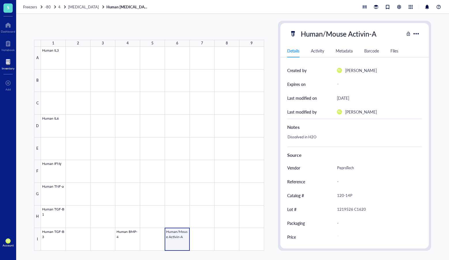
drag, startPoint x: 175, startPoint y: 237, endPoint x: 235, endPoint y: 224, distance: 61.0
click at [175, 237] on div at bounding box center [152, 149] width 223 height 204
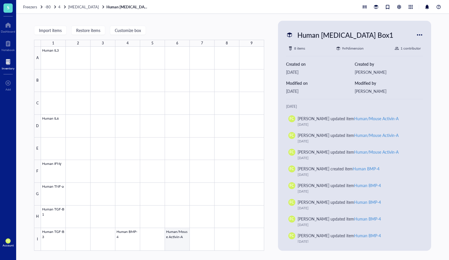
drag, startPoint x: 172, startPoint y: 233, endPoint x: 226, endPoint y: 224, distance: 54.2
click at [172, 233] on div at bounding box center [152, 149] width 223 height 204
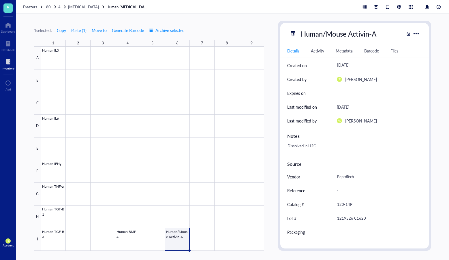
scroll to position [68, 0]
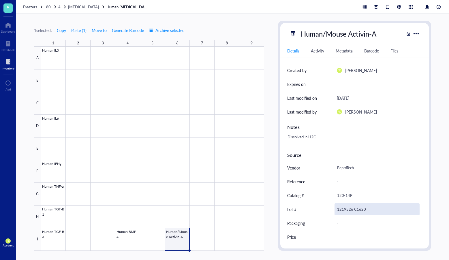
click at [354, 209] on div "1219526 C1620" at bounding box center [377, 209] width 85 height 12
click at [354, 209] on input "1219526 C1620" at bounding box center [377, 210] width 85 height 12
type input "0420605 D2020"
click at [70, 5] on span "[MEDICAL_DATA]" at bounding box center [83, 6] width 31 height 5
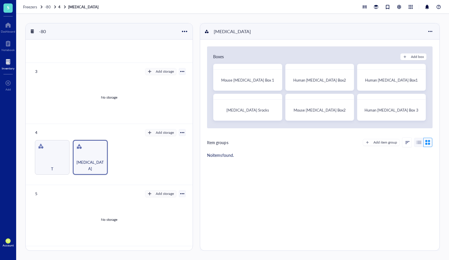
scroll to position [100, 0]
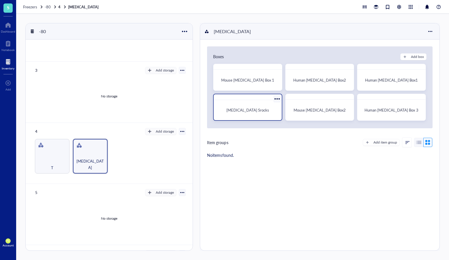
click at [237, 107] on div "[MEDICAL_DATA] Srocks" at bounding box center [247, 110] width 63 height 16
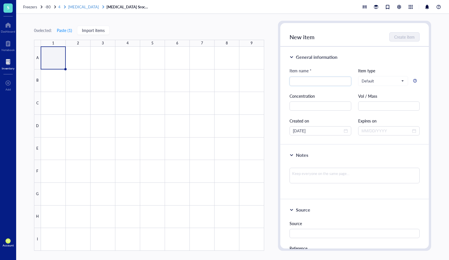
click at [69, 8] on span "[MEDICAL_DATA]" at bounding box center [83, 6] width 31 height 5
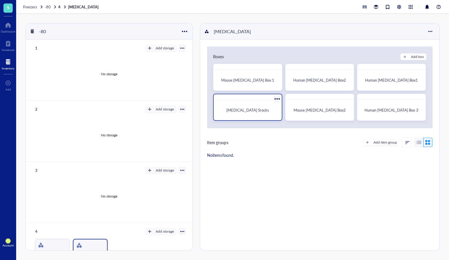
click at [275, 100] on div at bounding box center [277, 99] width 8 height 8
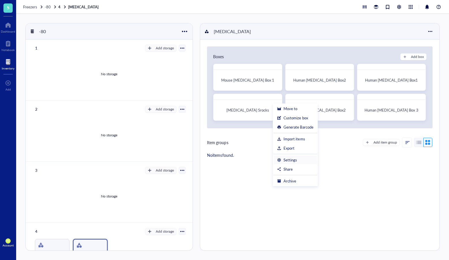
click at [301, 158] on div "Settings" at bounding box center [295, 160] width 36 height 5
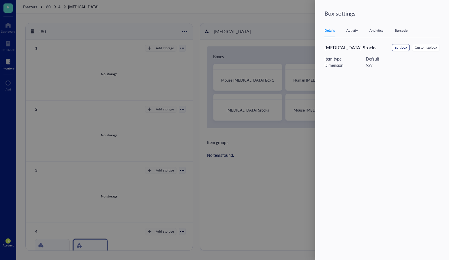
click at [402, 46] on span "Edit box" at bounding box center [401, 47] width 13 height 5
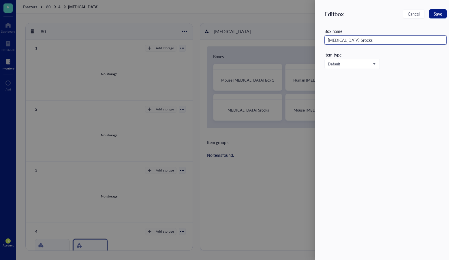
click at [352, 40] on input "[MEDICAL_DATA] Srocks" at bounding box center [386, 39] width 122 height 9
type input "[MEDICAL_DATA] Stocks"
click at [443, 15] on button "Save" at bounding box center [438, 13] width 18 height 9
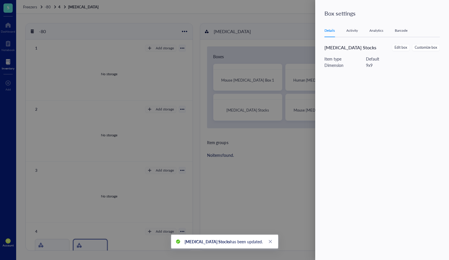
click at [347, 33] on div "Activity" at bounding box center [353, 31] width 12 height 6
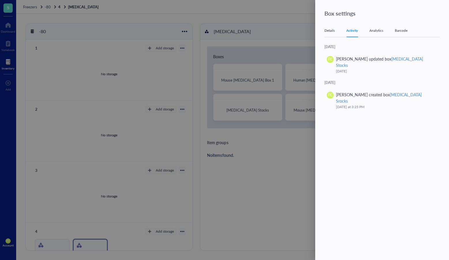
click at [371, 31] on div "Analytics" at bounding box center [377, 31] width 14 height 6
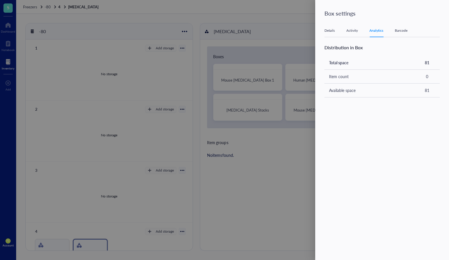
click at [397, 31] on div "Barcode" at bounding box center [401, 31] width 13 height 6
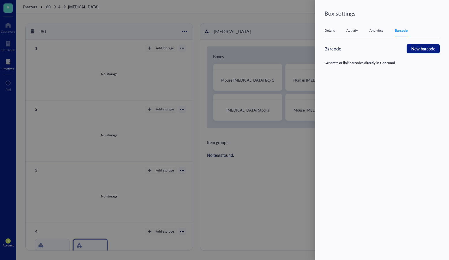
click at [298, 117] on div at bounding box center [224, 130] width 449 height 260
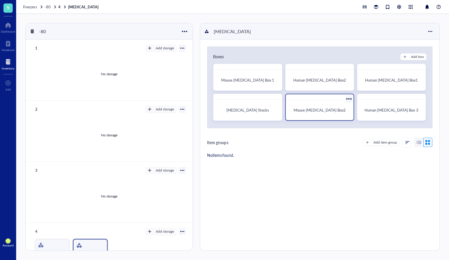
click at [326, 108] on span "Mouse [MEDICAL_DATA] Box2" at bounding box center [320, 109] width 52 height 5
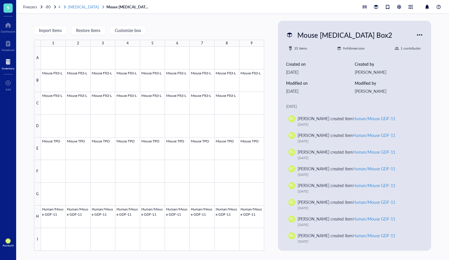
click at [72, 8] on span "[MEDICAL_DATA]" at bounding box center [83, 6] width 31 height 5
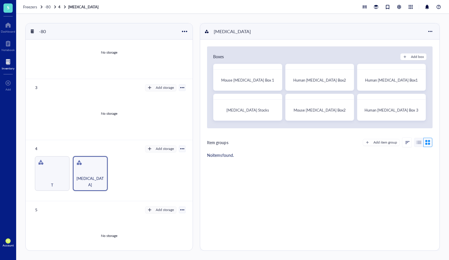
scroll to position [93, 0]
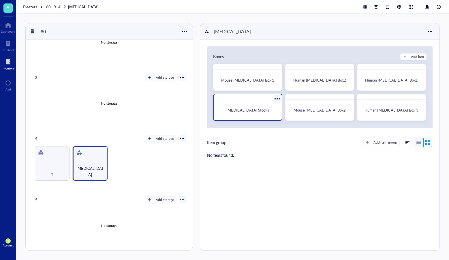
click at [250, 113] on div "[MEDICAL_DATA] Stocks" at bounding box center [247, 110] width 63 height 16
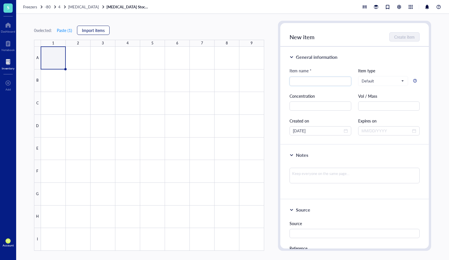
click at [94, 29] on span "Import items" at bounding box center [93, 30] width 23 height 5
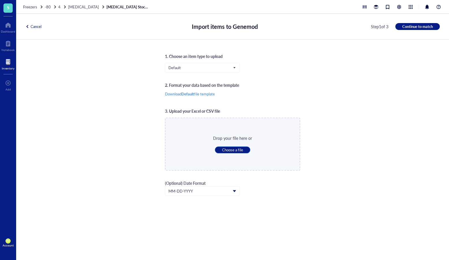
click at [232, 150] on span "Choose a file" at bounding box center [232, 149] width 21 height 5
type input "C:\fakepath\Genemod_Default_template.csv"
click at [409, 27] on span "Continue to match" at bounding box center [417, 26] width 31 height 5
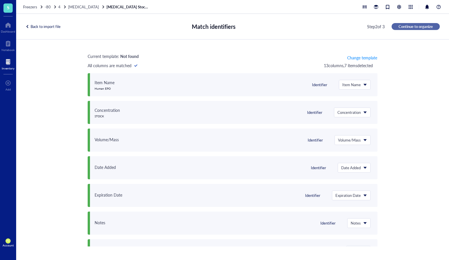
click at [409, 27] on span "Continue to organize" at bounding box center [416, 26] width 34 height 5
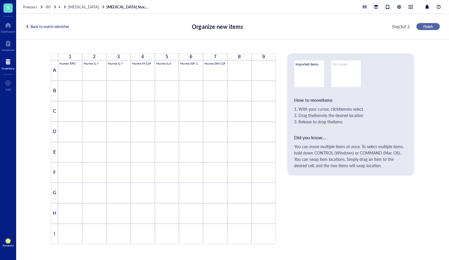
click at [409, 27] on div "Step 3 of 3 Finish" at bounding box center [416, 26] width 48 height 7
click at [420, 26] on button "Finish" at bounding box center [428, 26] width 23 height 7
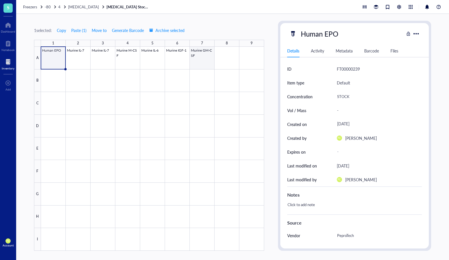
click at [199, 62] on div at bounding box center [152, 149] width 223 height 204
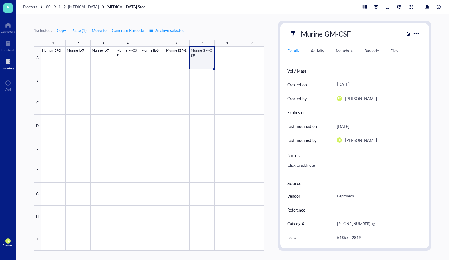
scroll to position [68, 0]
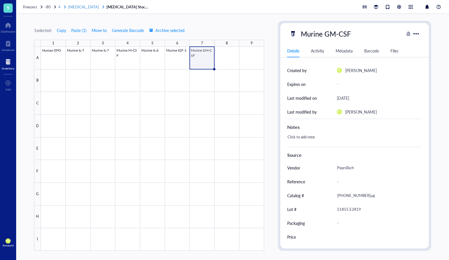
click at [74, 7] on span "[MEDICAL_DATA]" at bounding box center [83, 6] width 31 height 5
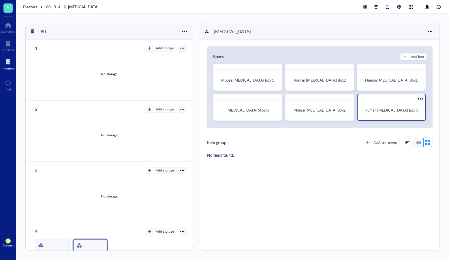
click at [394, 108] on span "Human [MEDICAL_DATA] Box 3" at bounding box center [392, 109] width 54 height 5
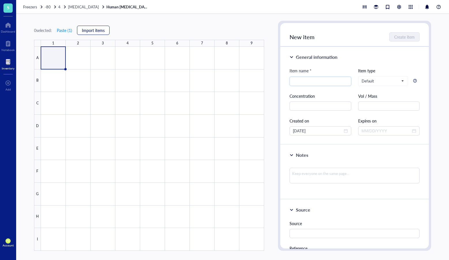
click at [81, 30] on button "Import items" at bounding box center [93, 30] width 33 height 9
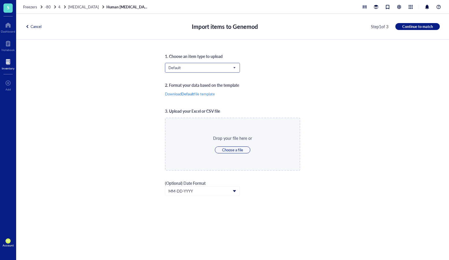
click at [181, 65] on input "search" at bounding box center [200, 67] width 63 height 9
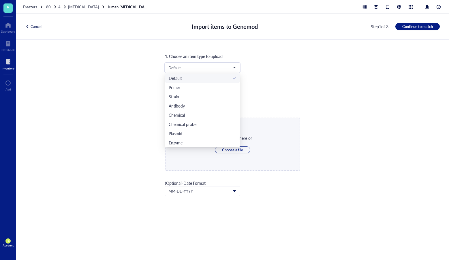
drag, startPoint x: 316, startPoint y: 105, endPoint x: 306, endPoint y: 118, distance: 17.3
click at [316, 105] on div "1. Choose an item type to upload Default Default Primer Strain Antibody Chemica…" at bounding box center [232, 150] width 433 height 221
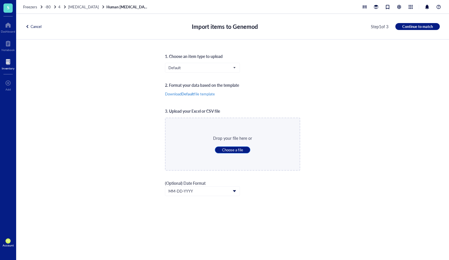
click at [240, 152] on span "Choose a file" at bounding box center [232, 149] width 21 height 5
type input "C:\fakepath\Genemod_Default_template.csv"
click at [419, 29] on button "Continue to match" at bounding box center [418, 26] width 44 height 7
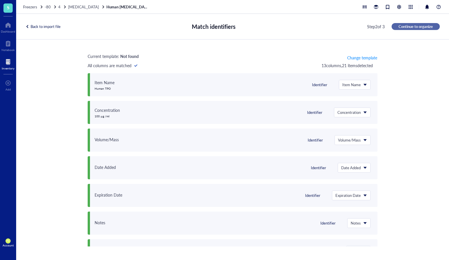
click at [420, 27] on span "Continue to organize" at bounding box center [416, 26] width 34 height 5
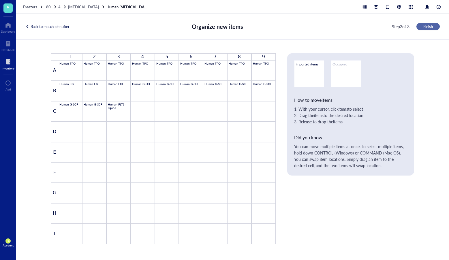
click at [420, 27] on button "Finish" at bounding box center [428, 26] width 23 height 7
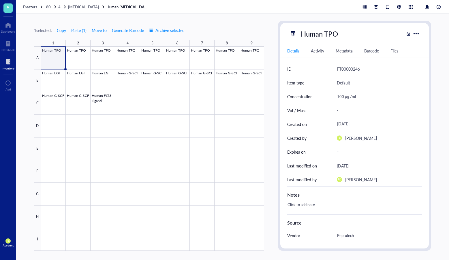
click at [438, 27] on div "1 selected: Copy Paste ( 1 ) Move to Generate Barcode Archive selected 1 2 3 4 …" at bounding box center [232, 137] width 433 height 246
click at [76, 7] on span "[MEDICAL_DATA]" at bounding box center [83, 6] width 31 height 5
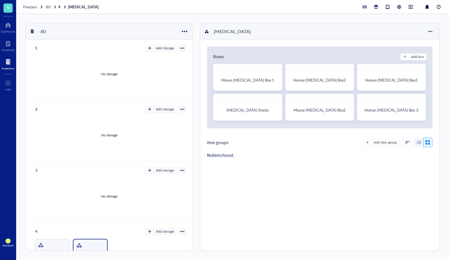
click at [344, 166] on div "Boxes Add box Mouse [MEDICAL_DATA] Box 1 Human [MEDICAL_DATA] Box2 Human [MEDIC…" at bounding box center [319, 104] width 239 height 128
